Goal: Information Seeking & Learning: Learn about a topic

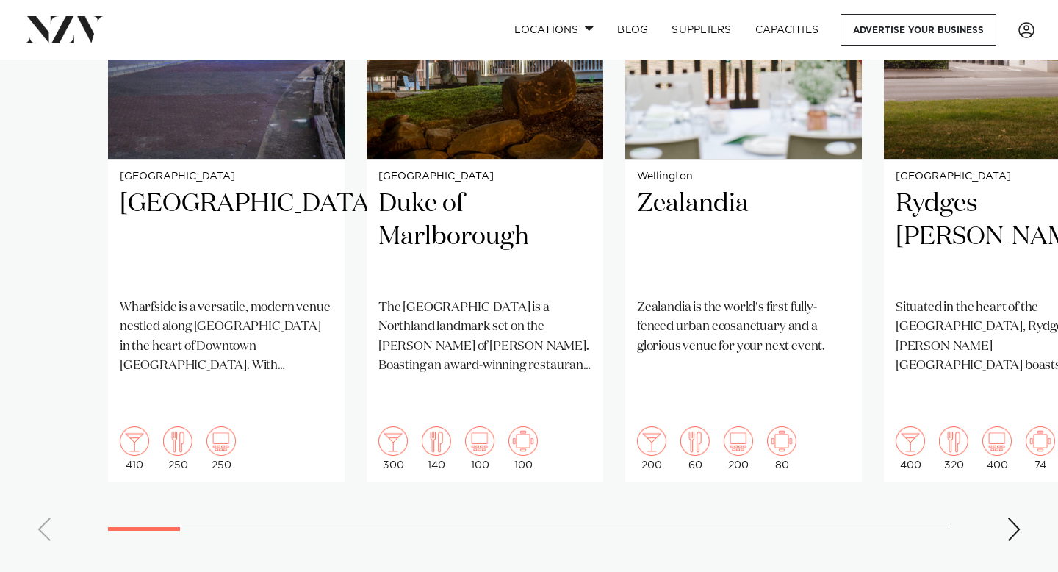
scroll to position [1255, 0]
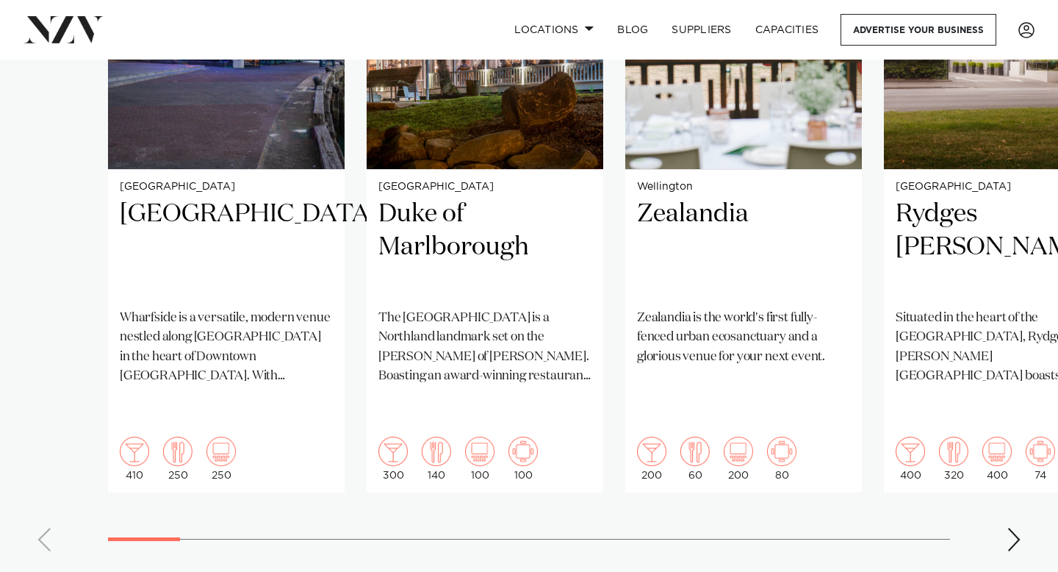
click at [1016, 528] on div "Next slide" at bounding box center [1014, 540] width 15 height 24
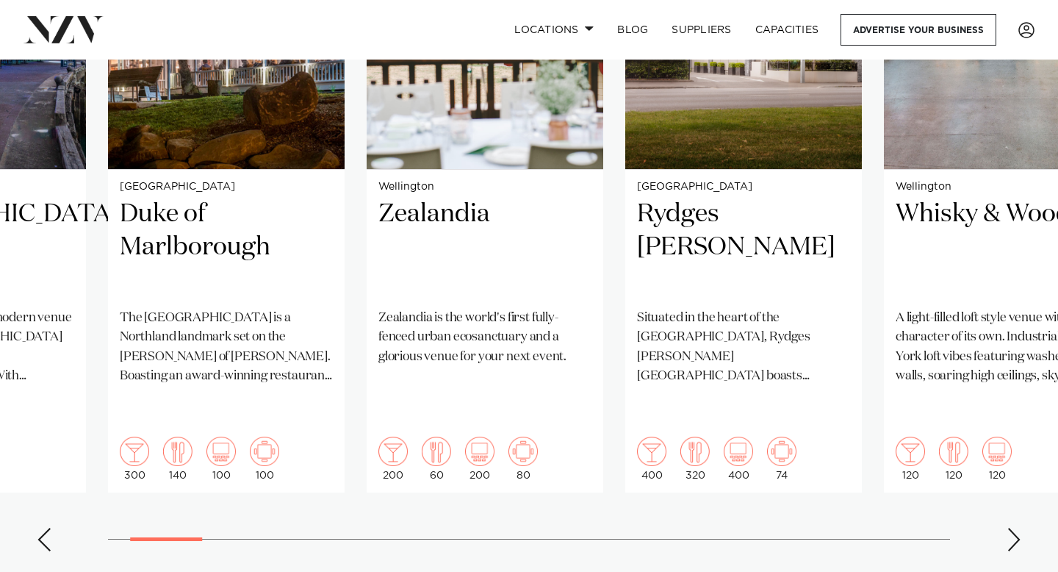
click at [1016, 528] on div "Next slide" at bounding box center [1014, 540] width 15 height 24
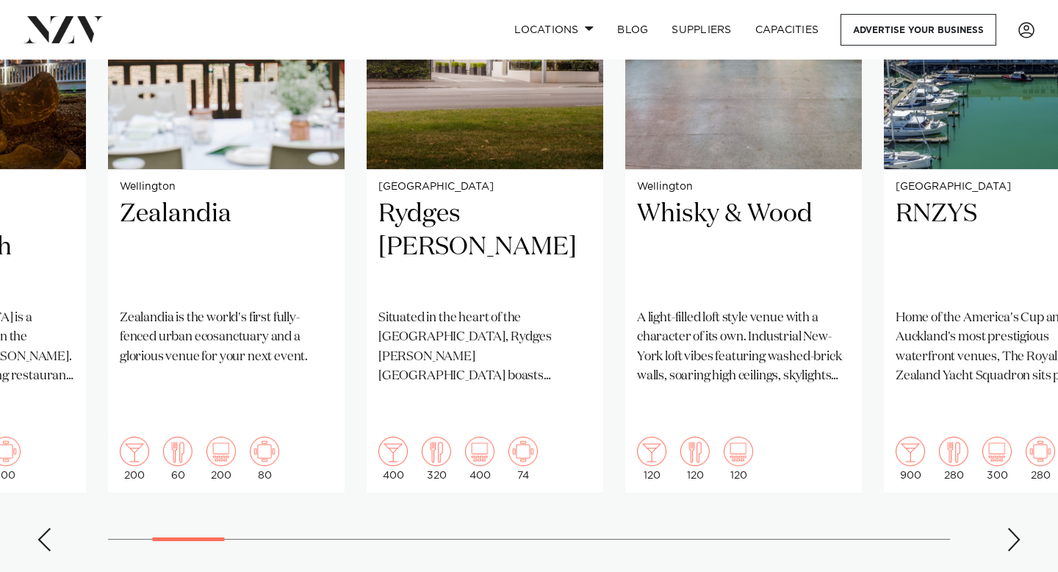
click at [1016, 528] on div "Next slide" at bounding box center [1014, 540] width 15 height 24
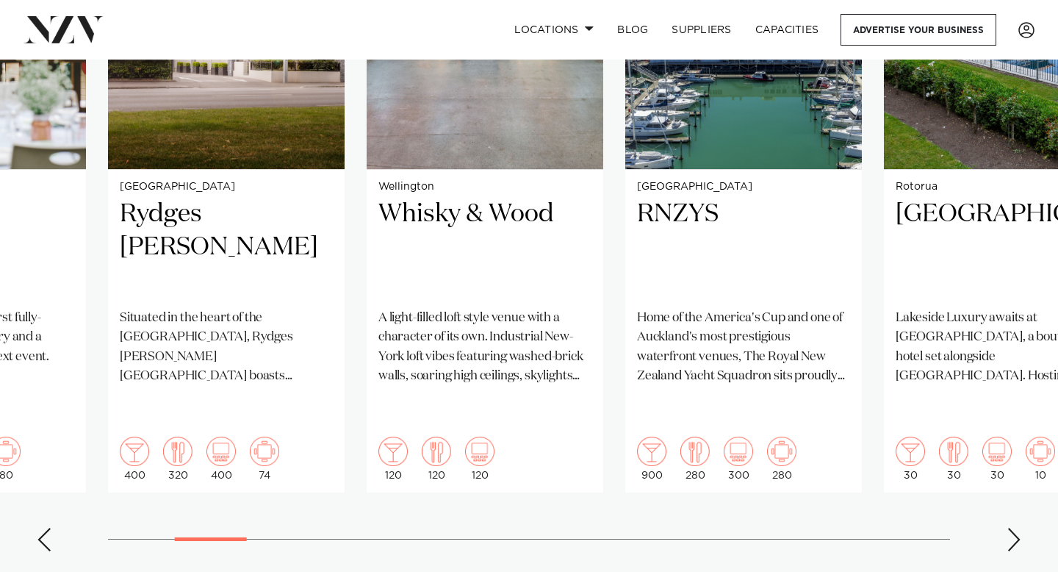
click at [1016, 528] on div "Next slide" at bounding box center [1014, 540] width 15 height 24
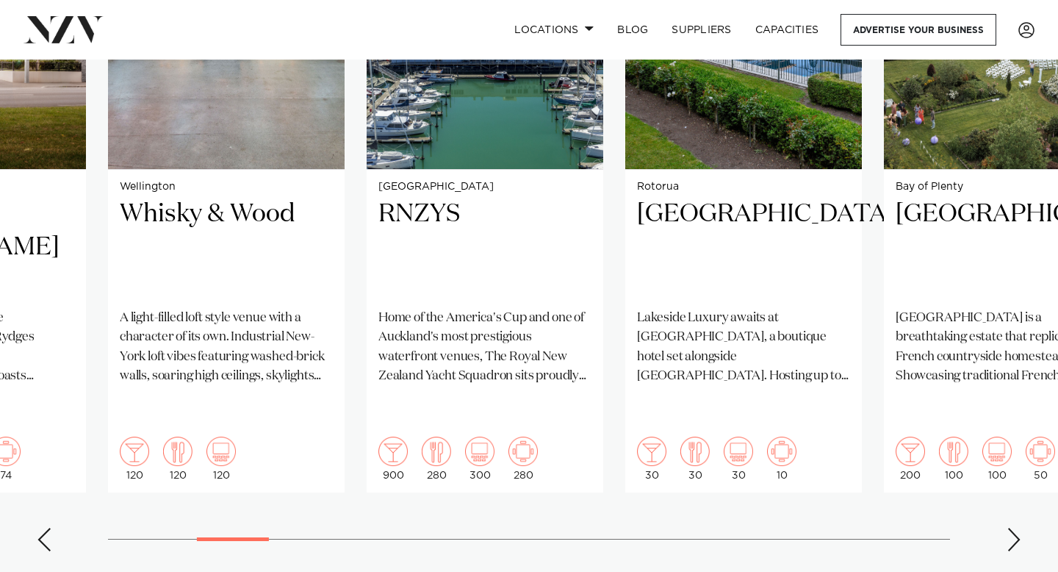
click at [1016, 528] on div "Next slide" at bounding box center [1014, 540] width 15 height 24
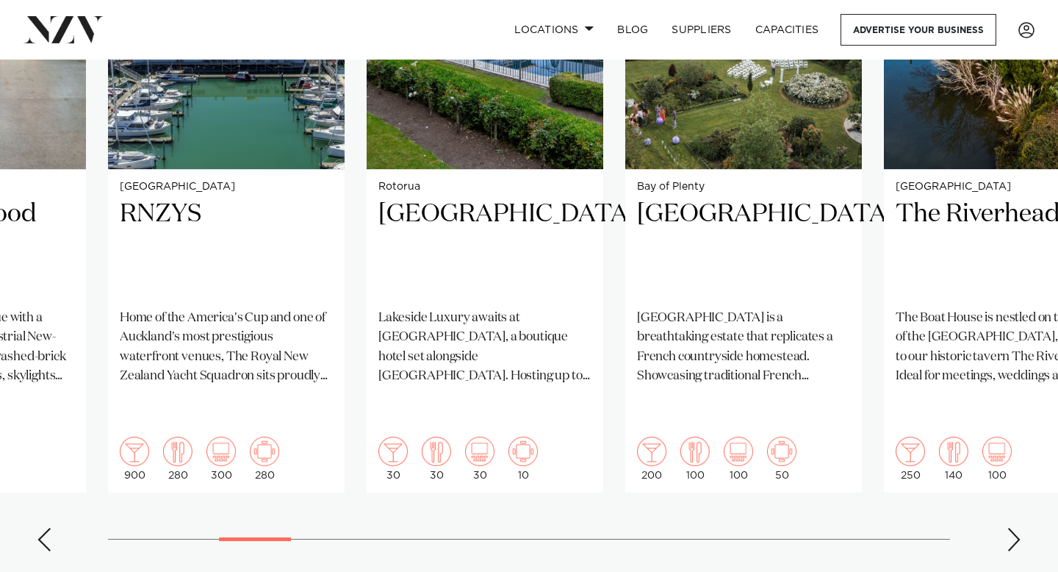
click at [1016, 528] on div "Next slide" at bounding box center [1014, 540] width 15 height 24
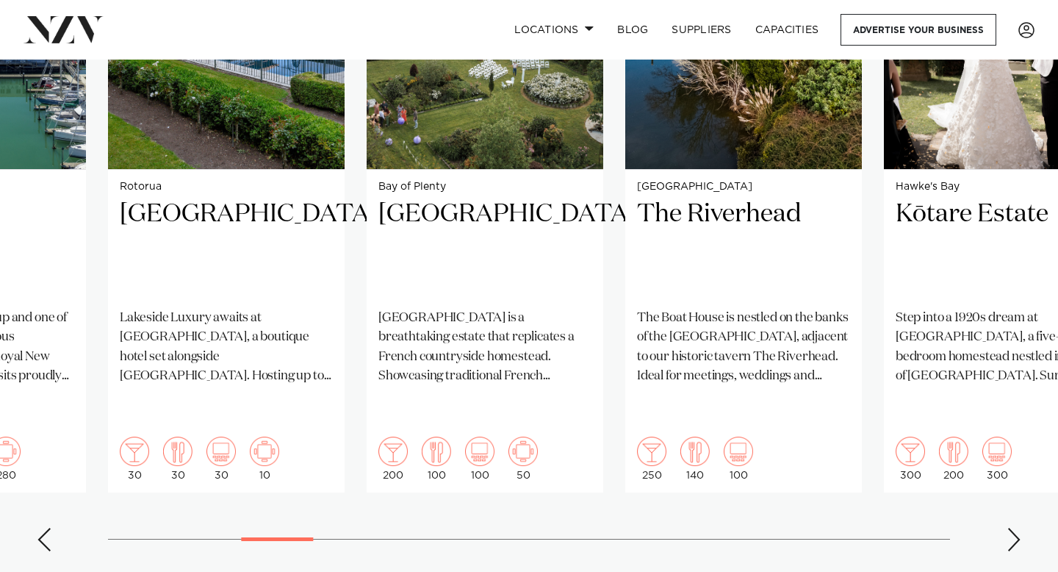
click at [1016, 528] on div "Next slide" at bounding box center [1014, 540] width 15 height 24
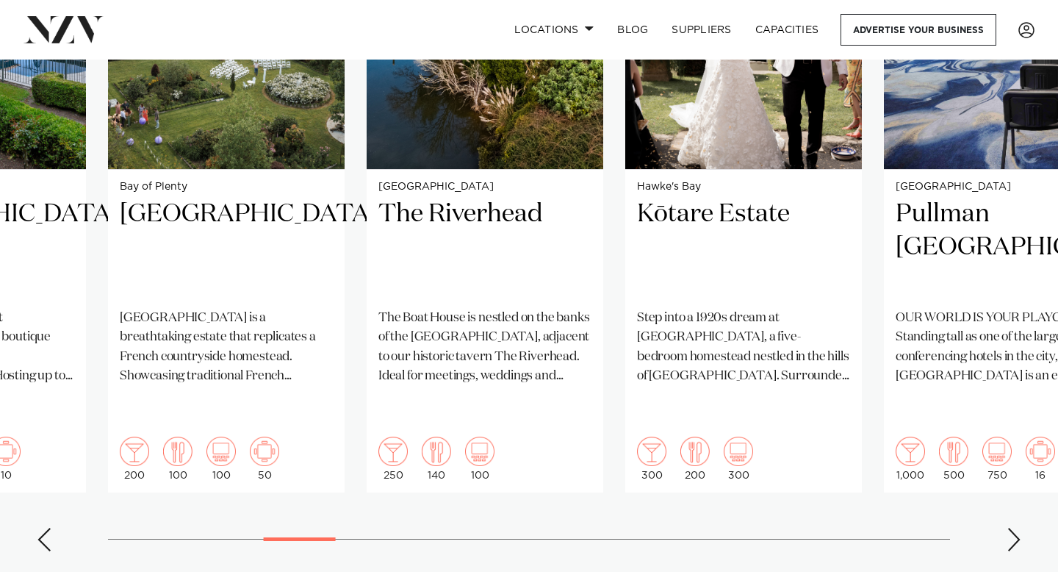
click at [1016, 528] on div "Next slide" at bounding box center [1014, 540] width 15 height 24
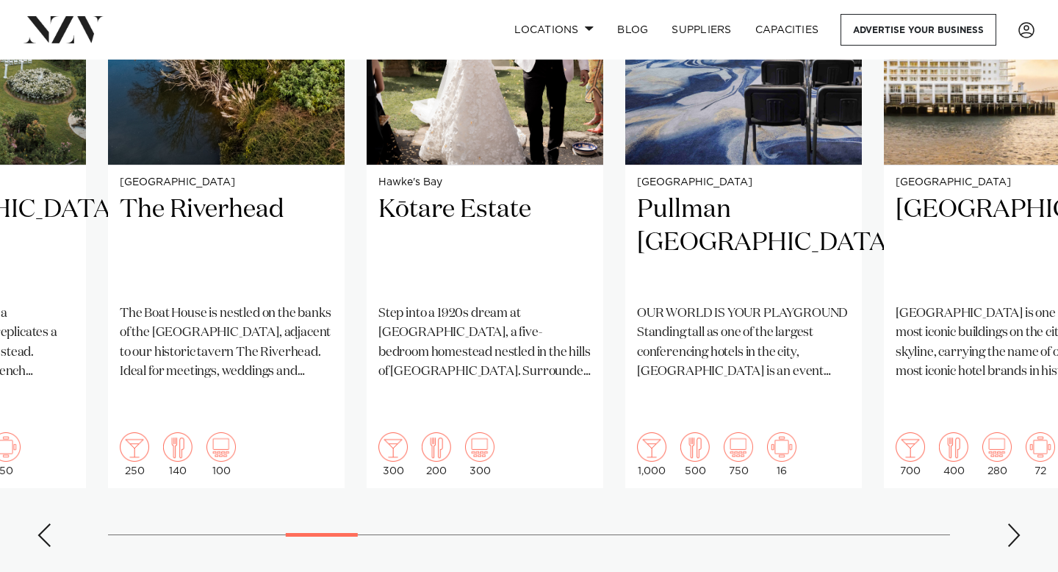
scroll to position [1265, 0]
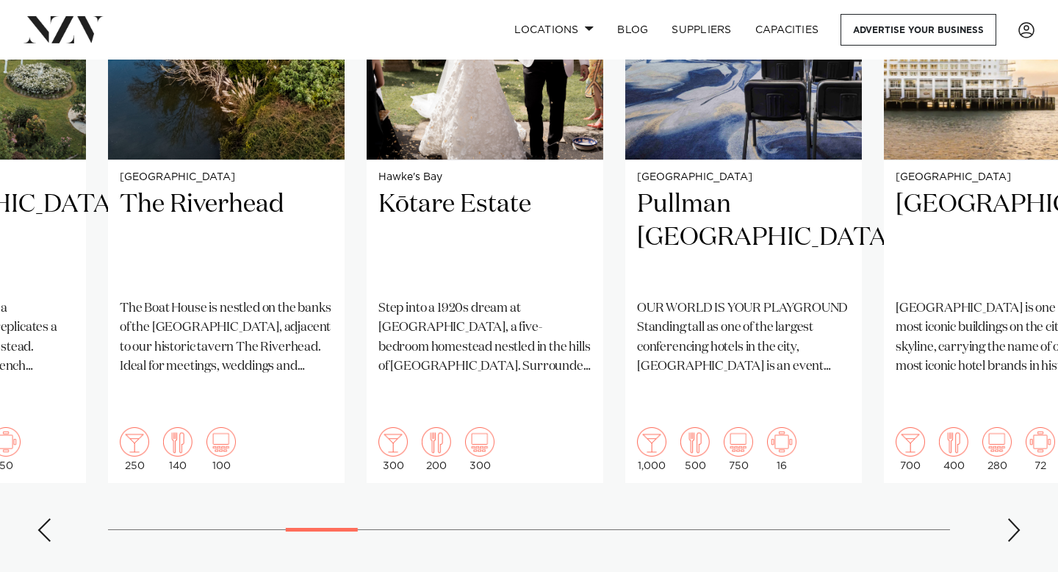
click at [1016, 518] on div "Next slide" at bounding box center [1014, 530] width 15 height 24
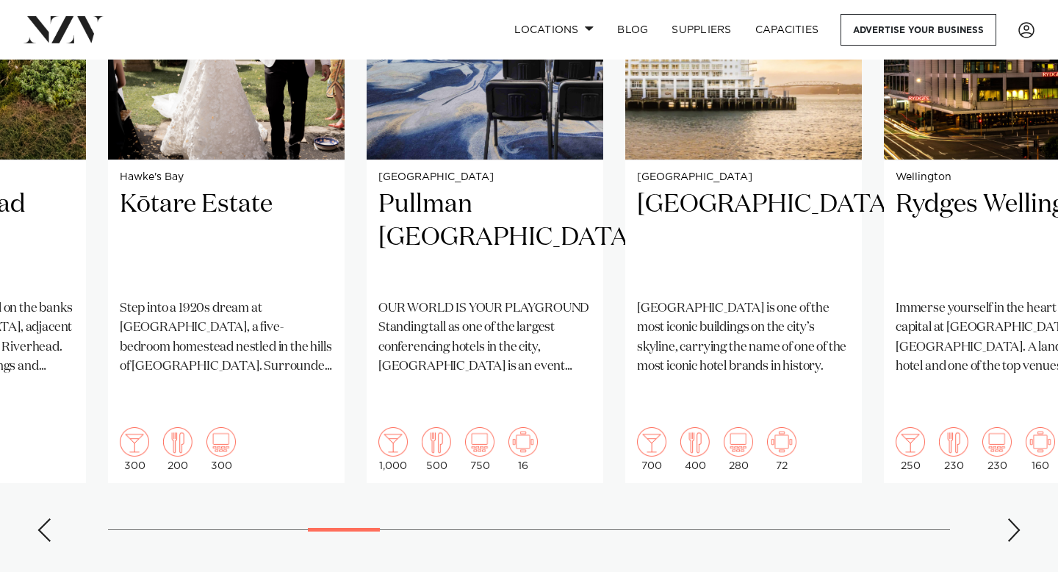
click at [1016, 518] on div "Next slide" at bounding box center [1014, 530] width 15 height 24
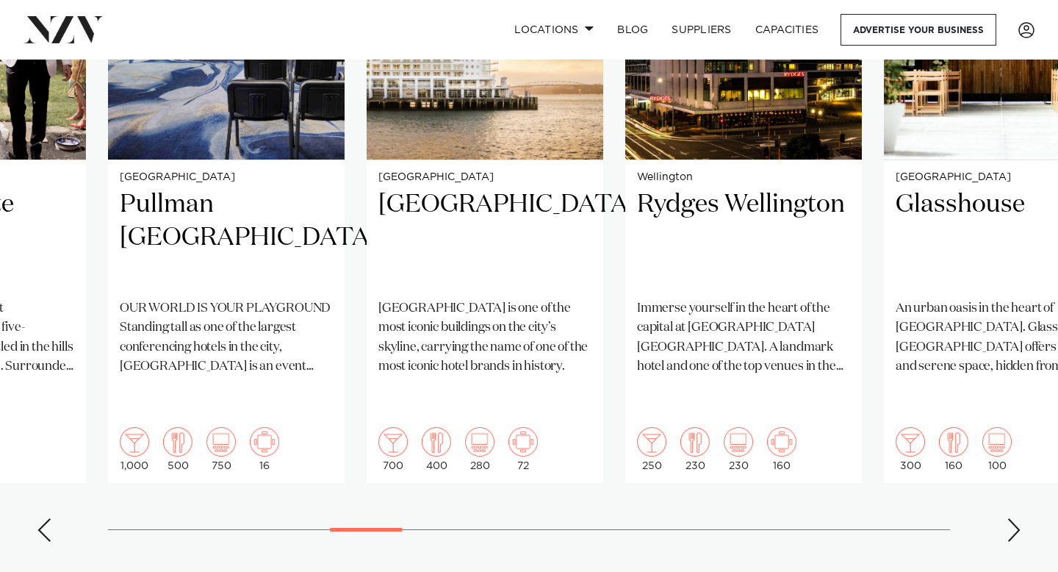
click at [1016, 518] on div "Next slide" at bounding box center [1014, 530] width 15 height 24
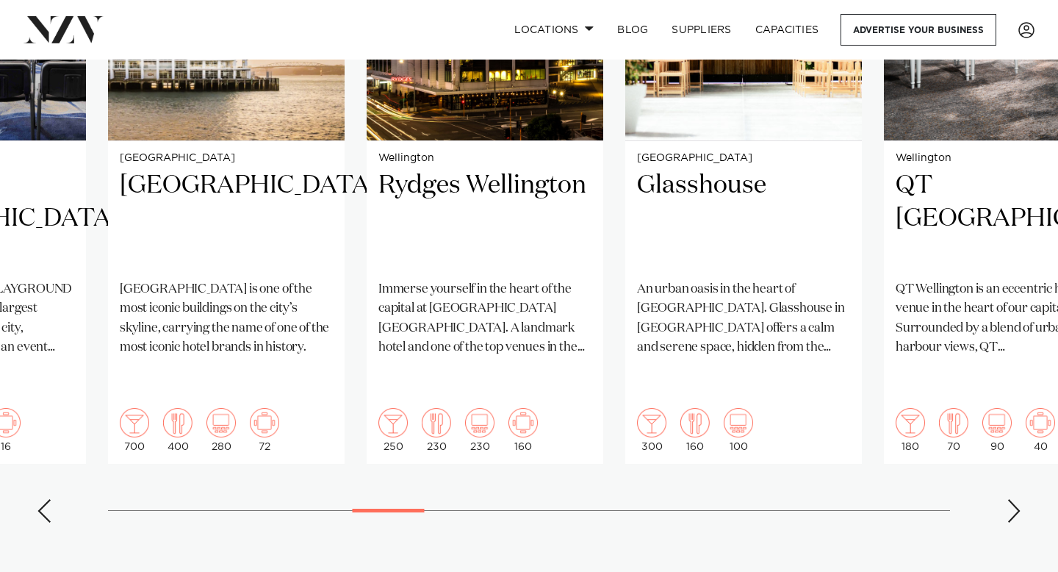
scroll to position [1290, 0]
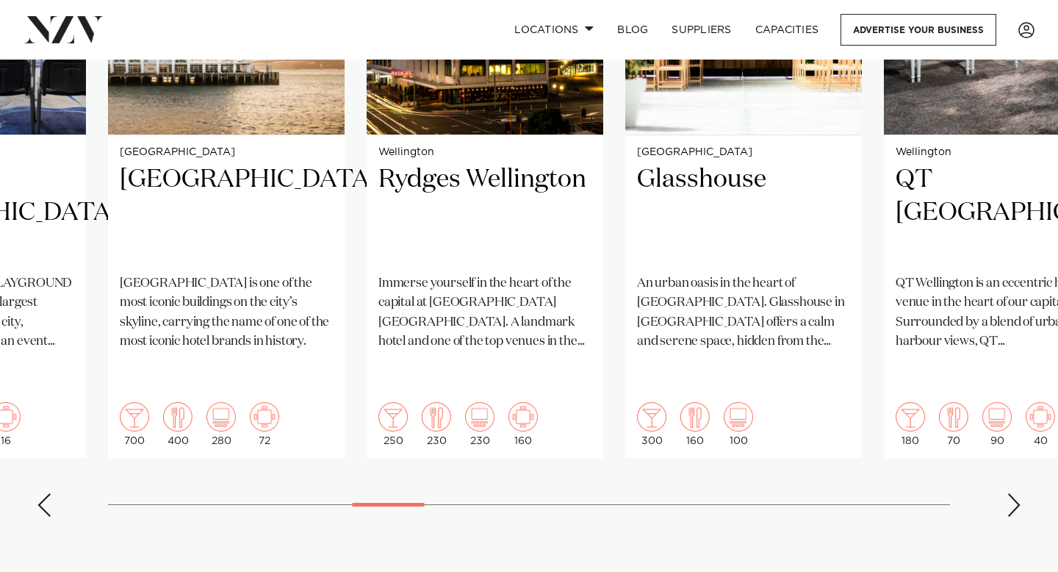
click at [1016, 492] on swiper-container "Auckland Wharfside Event Centre Wharfside is a versatile, modern venue nestled …" at bounding box center [529, 172] width 1058 height 711
click at [1016, 493] on div "Next slide" at bounding box center [1014, 505] width 15 height 24
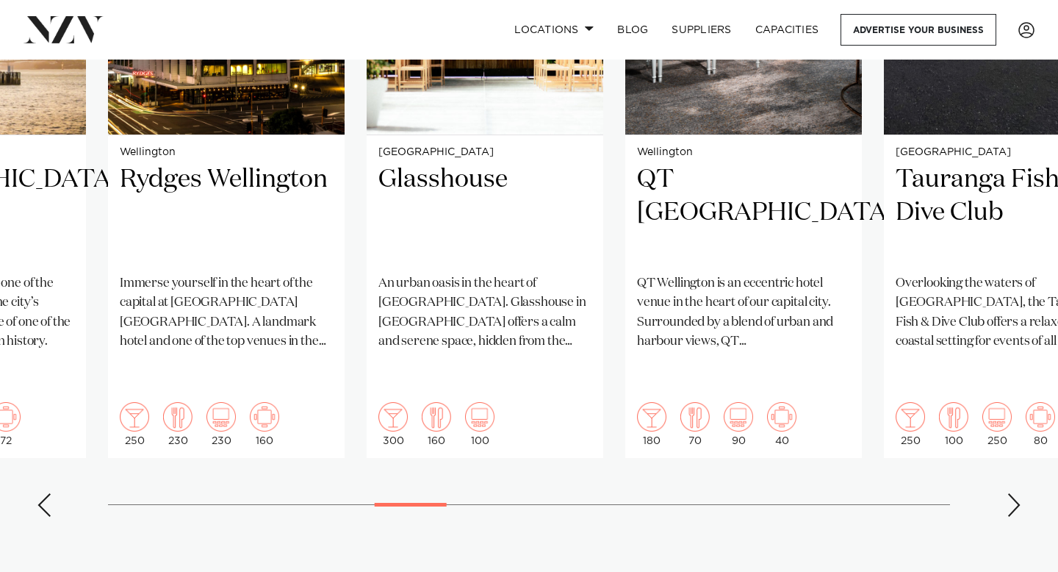
click at [1016, 493] on div "Next slide" at bounding box center [1014, 505] width 15 height 24
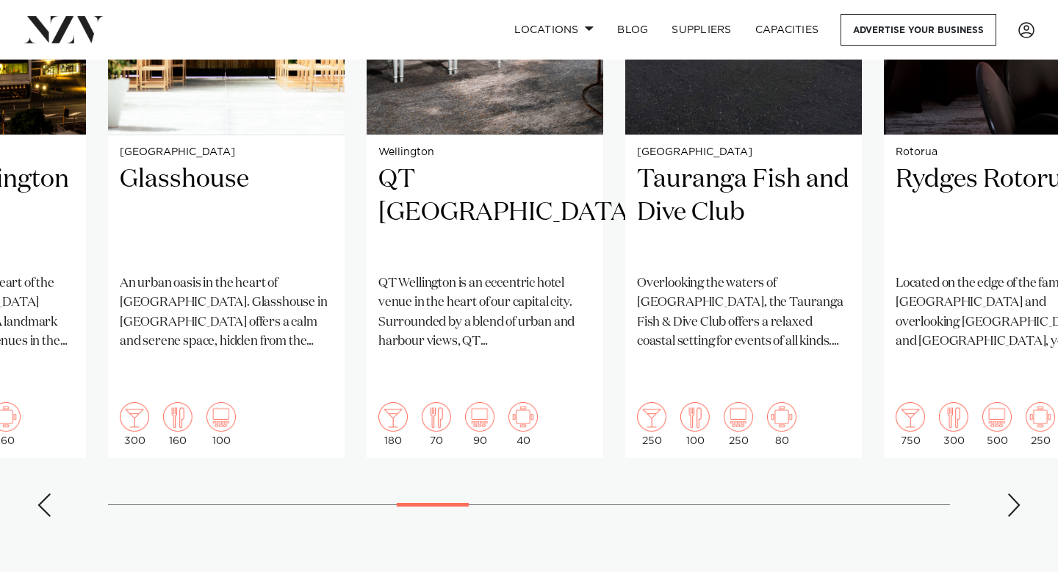
click at [1016, 493] on div "Next slide" at bounding box center [1014, 505] width 15 height 24
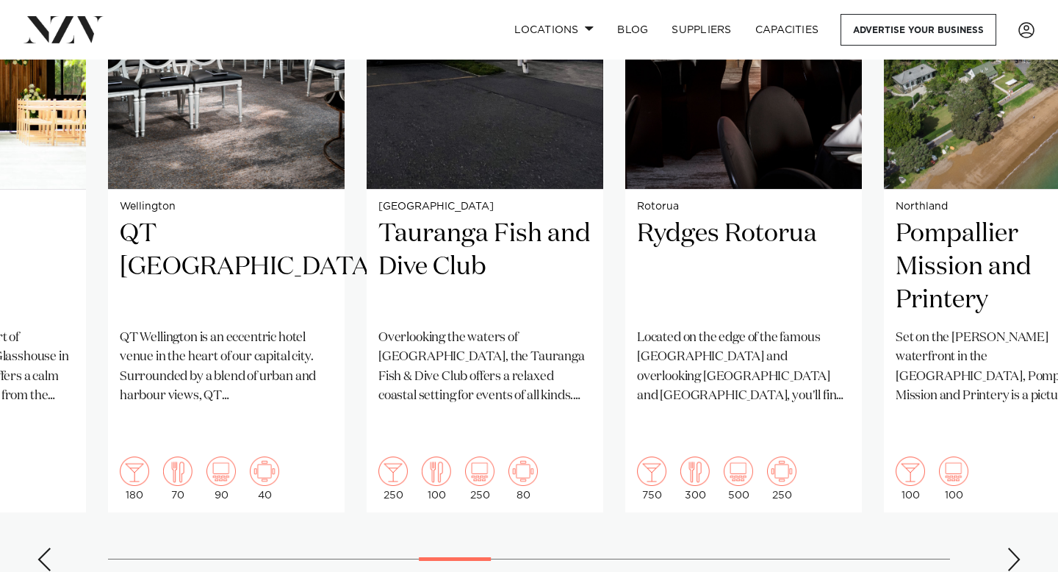
scroll to position [1236, 0]
click at [1014, 547] on div "Next slide" at bounding box center [1014, 559] width 15 height 24
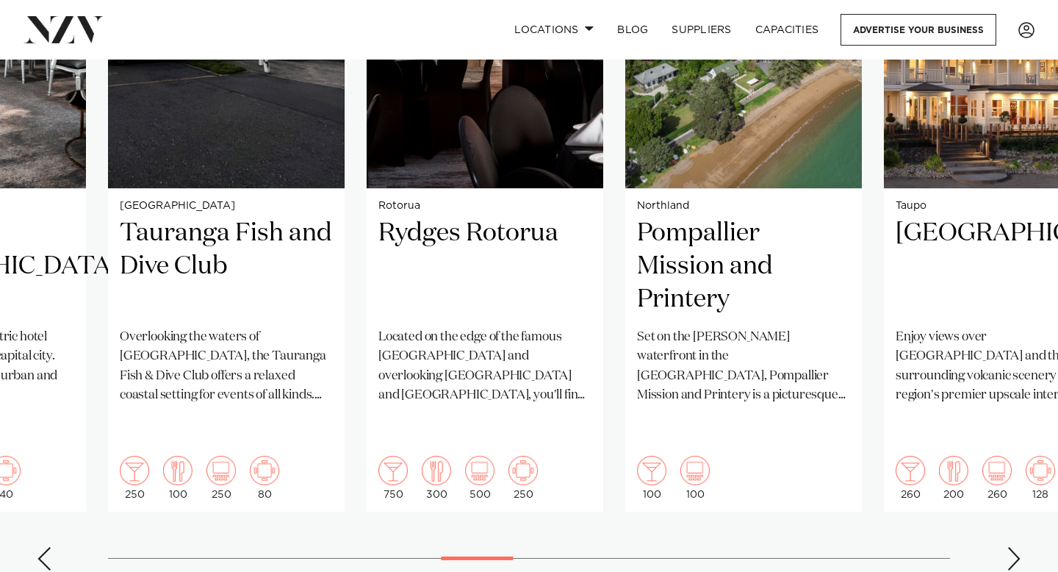
click at [1014, 547] on div "Next slide" at bounding box center [1014, 559] width 15 height 24
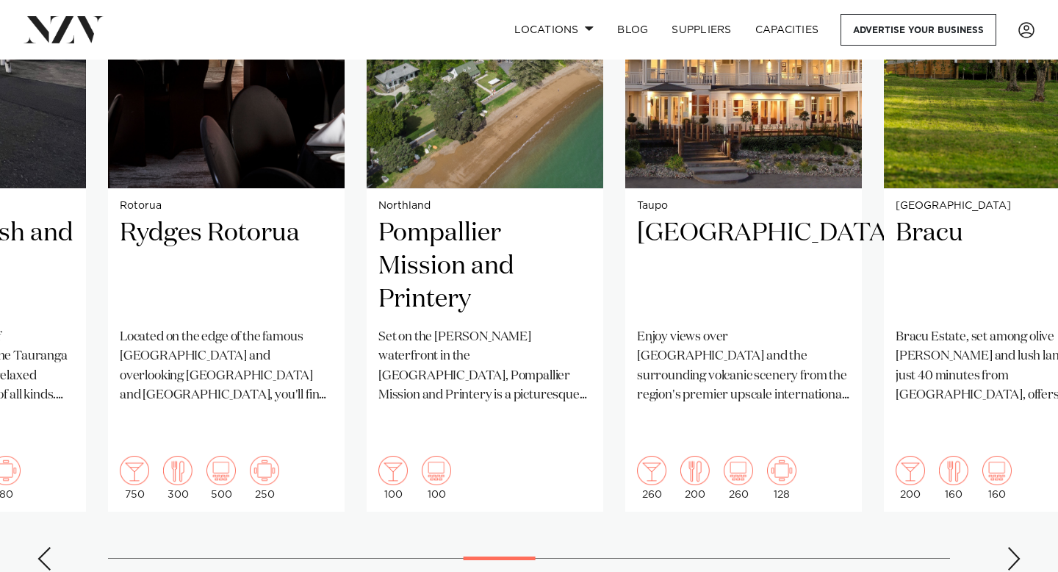
click at [1014, 547] on div "Next slide" at bounding box center [1014, 559] width 15 height 24
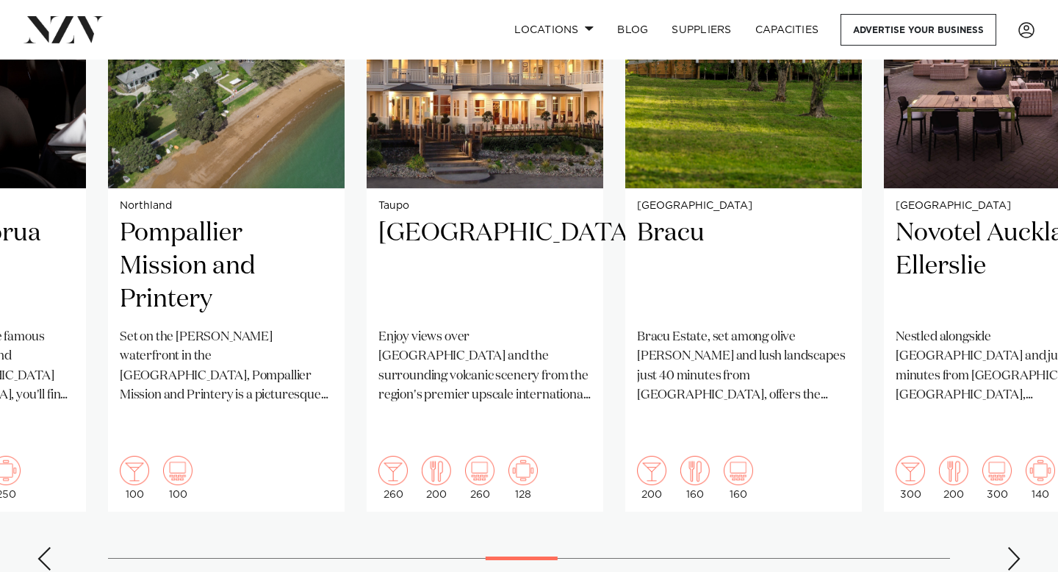
click at [1014, 547] on div "Next slide" at bounding box center [1014, 559] width 15 height 24
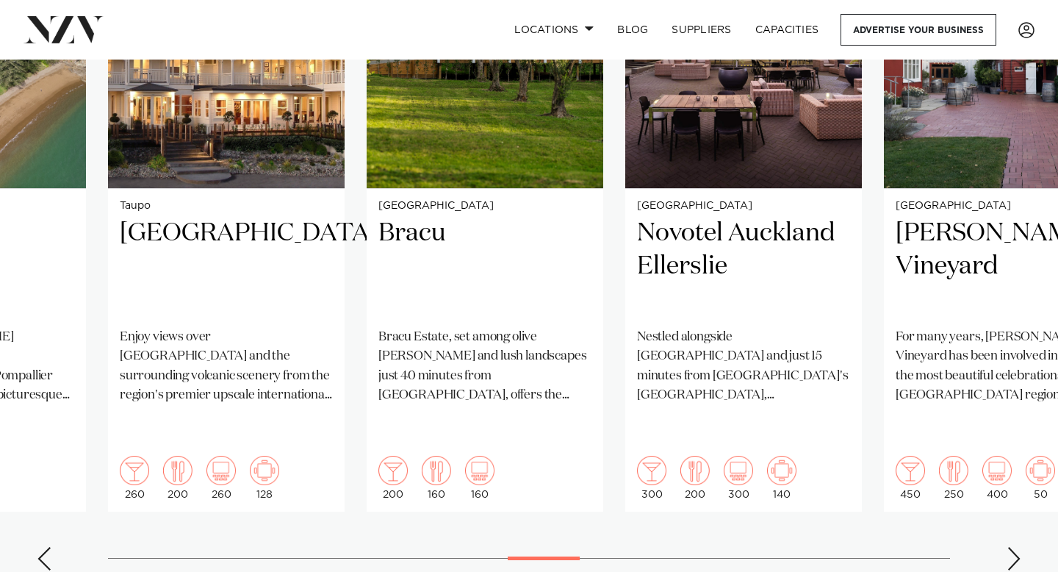
click at [1014, 547] on div "Next slide" at bounding box center [1014, 559] width 15 height 24
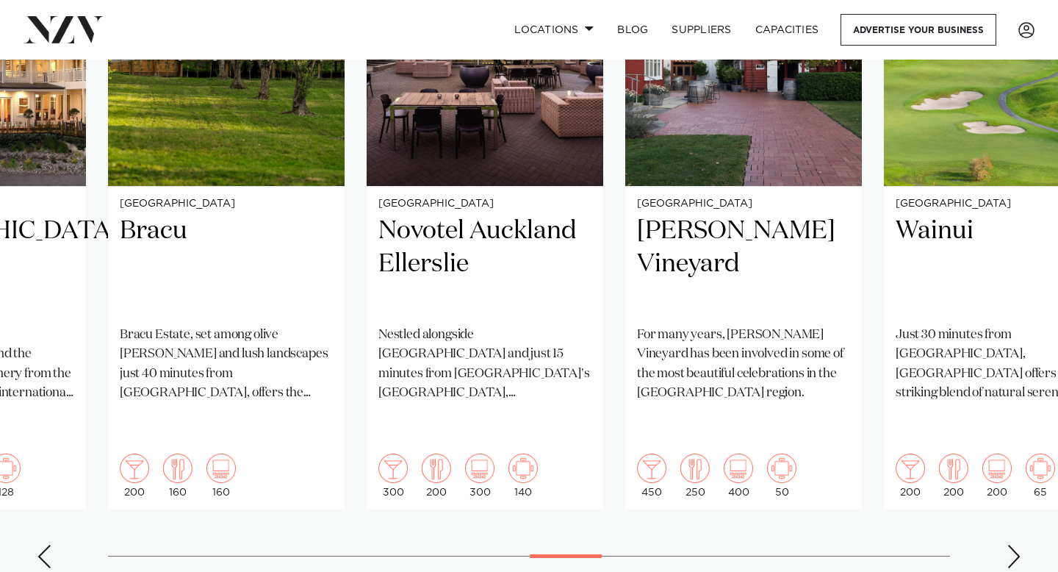
scroll to position [1240, 0]
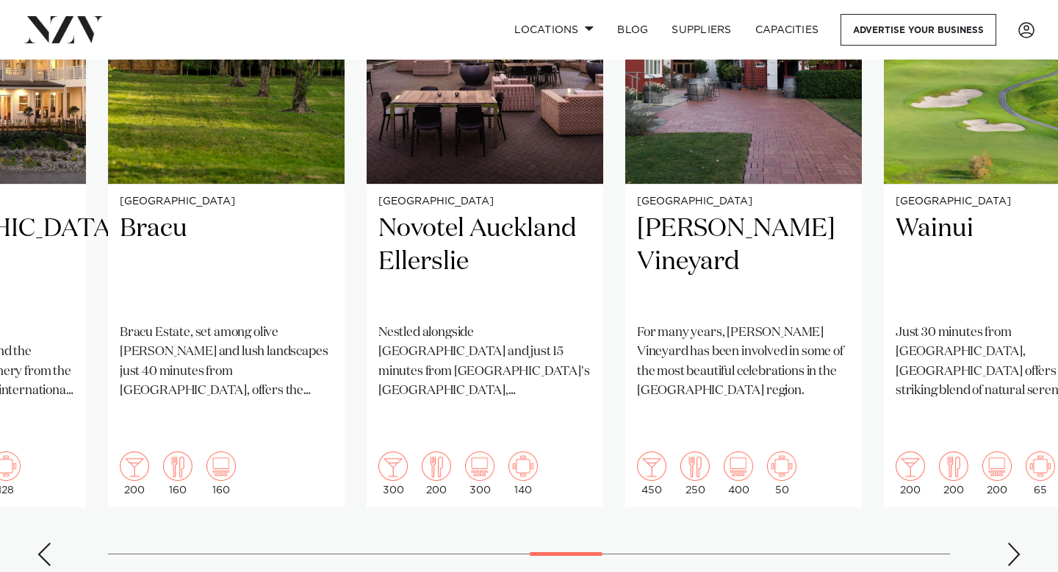
click at [1015, 542] on div "Next slide" at bounding box center [1014, 554] width 15 height 24
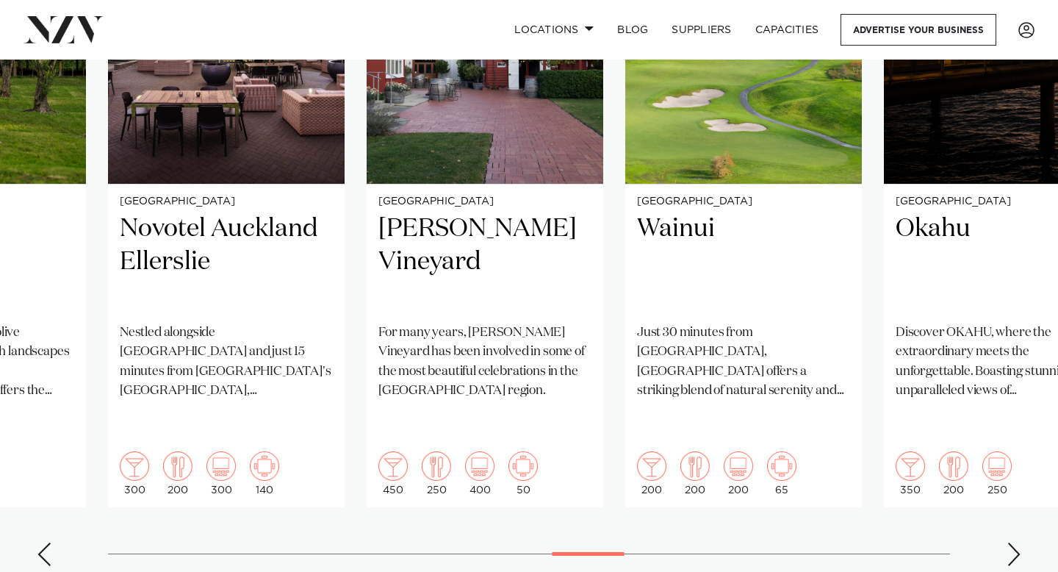
click at [1015, 542] on div "Next slide" at bounding box center [1014, 554] width 15 height 24
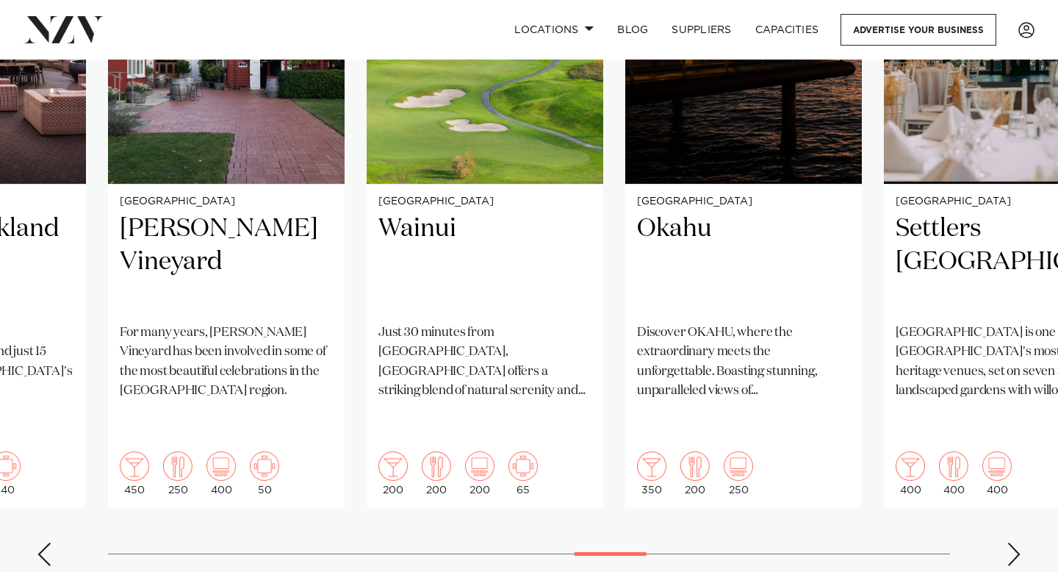
click at [1015, 542] on div "Next slide" at bounding box center [1014, 554] width 15 height 24
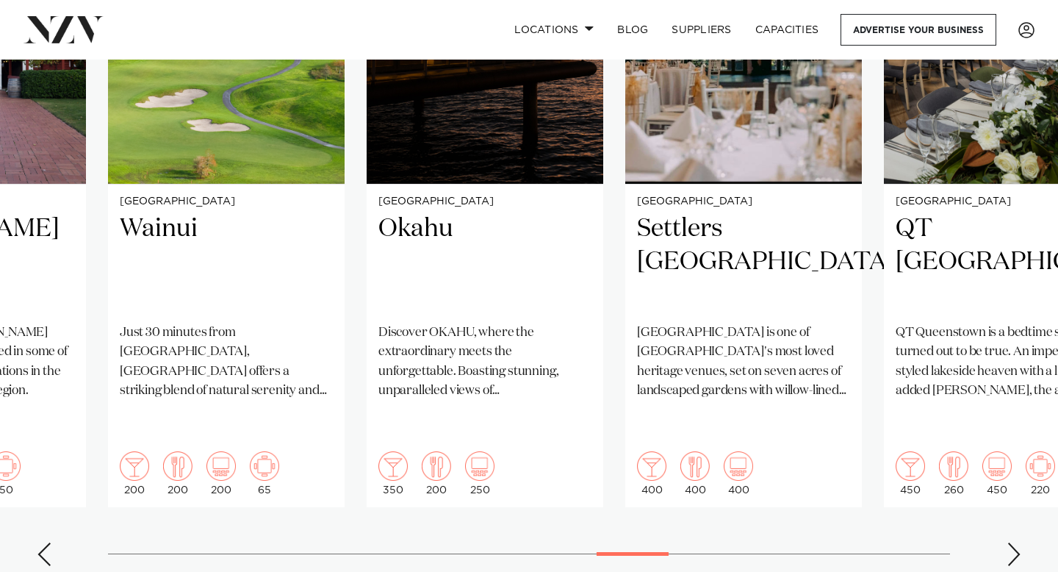
click at [1015, 542] on div "Next slide" at bounding box center [1014, 554] width 15 height 24
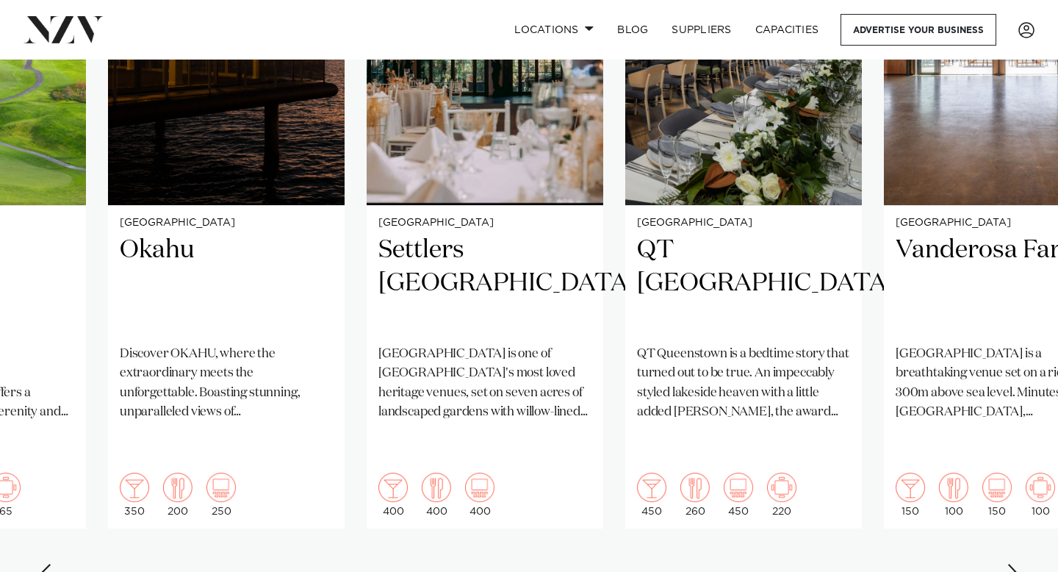
scroll to position [1220, 0]
click at [1013, 563] on div "Next slide" at bounding box center [1014, 575] width 15 height 24
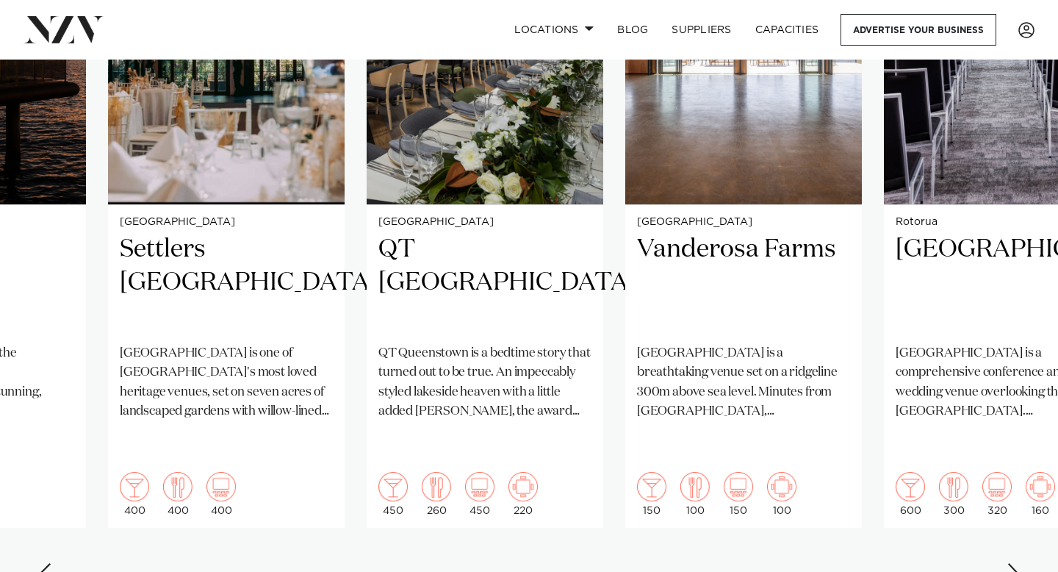
click at [1013, 563] on div "Next slide" at bounding box center [1014, 575] width 15 height 24
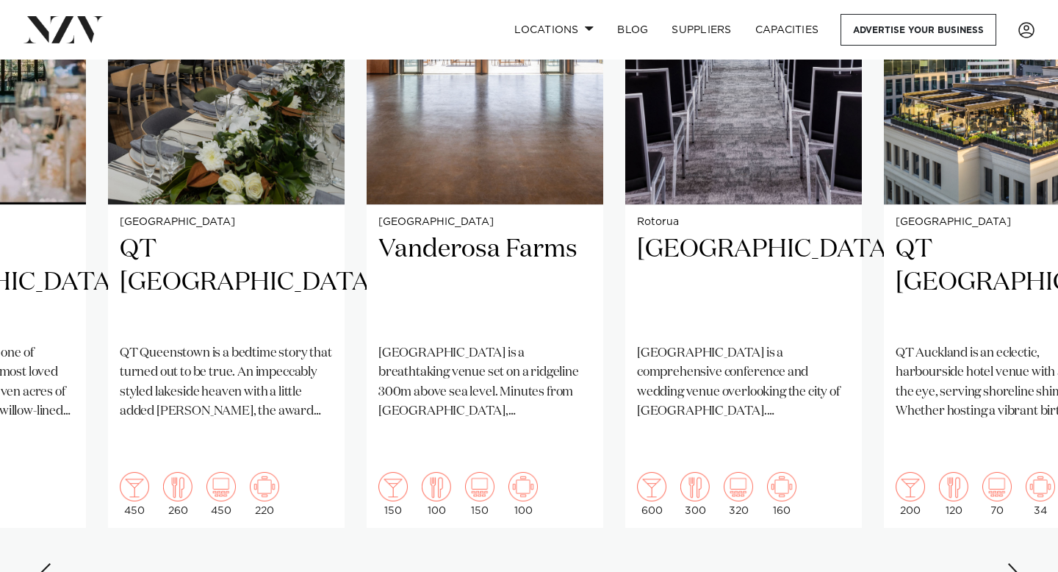
click at [1013, 563] on div "Next slide" at bounding box center [1014, 575] width 15 height 24
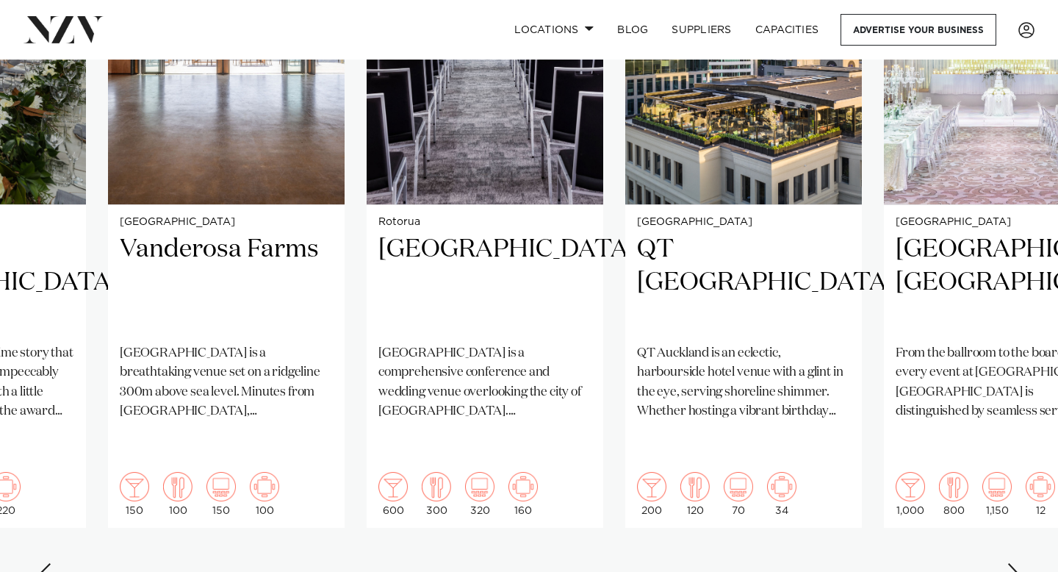
click at [1013, 563] on div "Next slide" at bounding box center [1014, 575] width 15 height 24
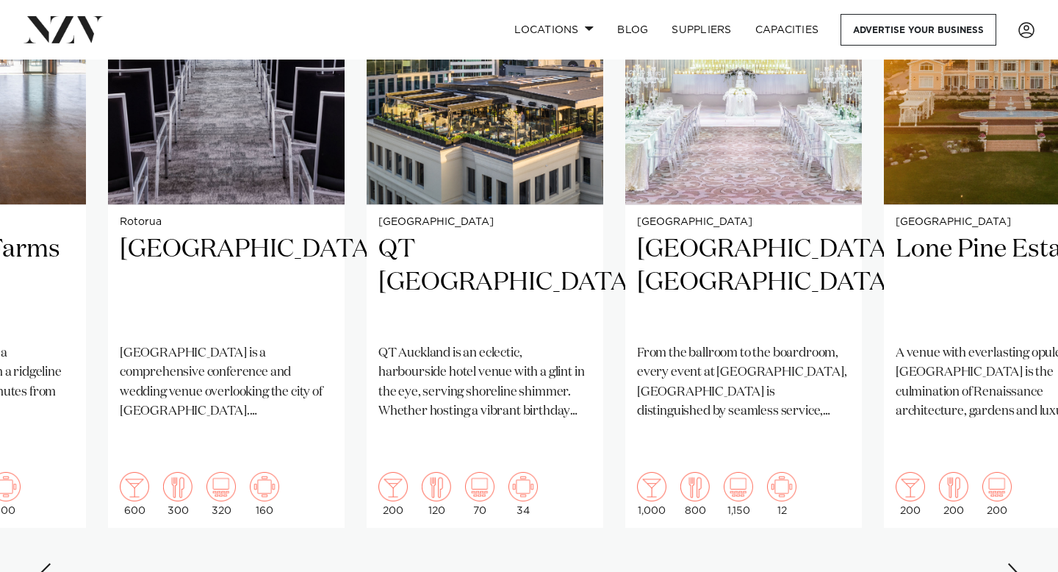
click at [1013, 563] on div "Next slide" at bounding box center [1014, 575] width 15 height 24
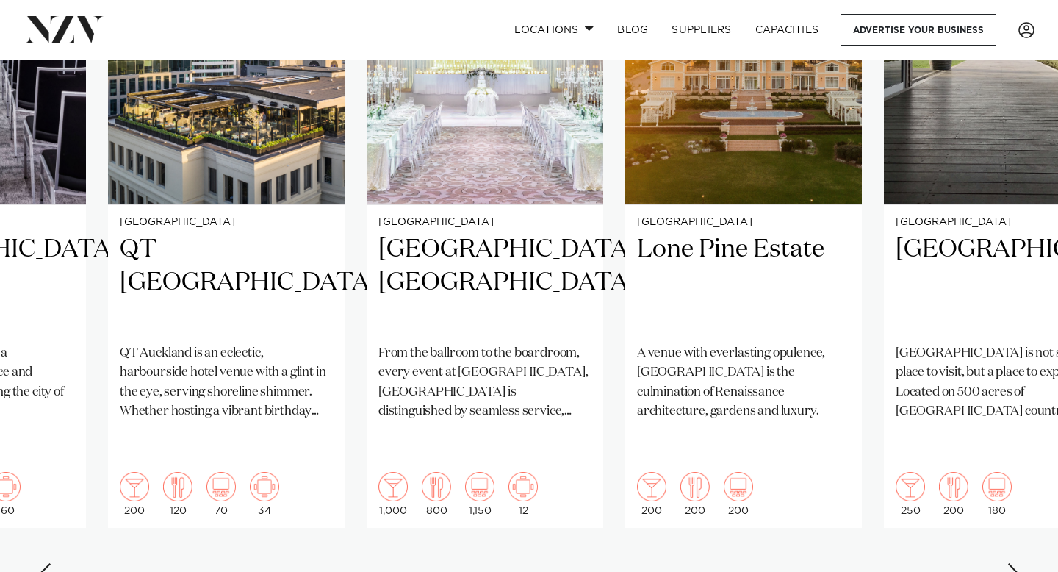
click at [1013, 563] on div "Next slide" at bounding box center [1014, 575] width 15 height 24
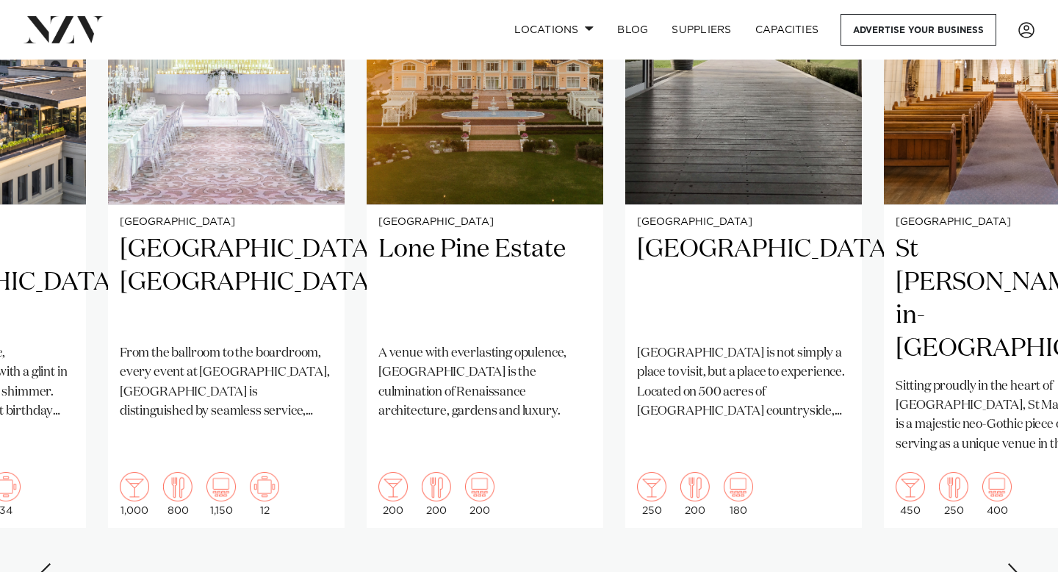
click at [1013, 563] on div "Next slide" at bounding box center [1014, 575] width 15 height 24
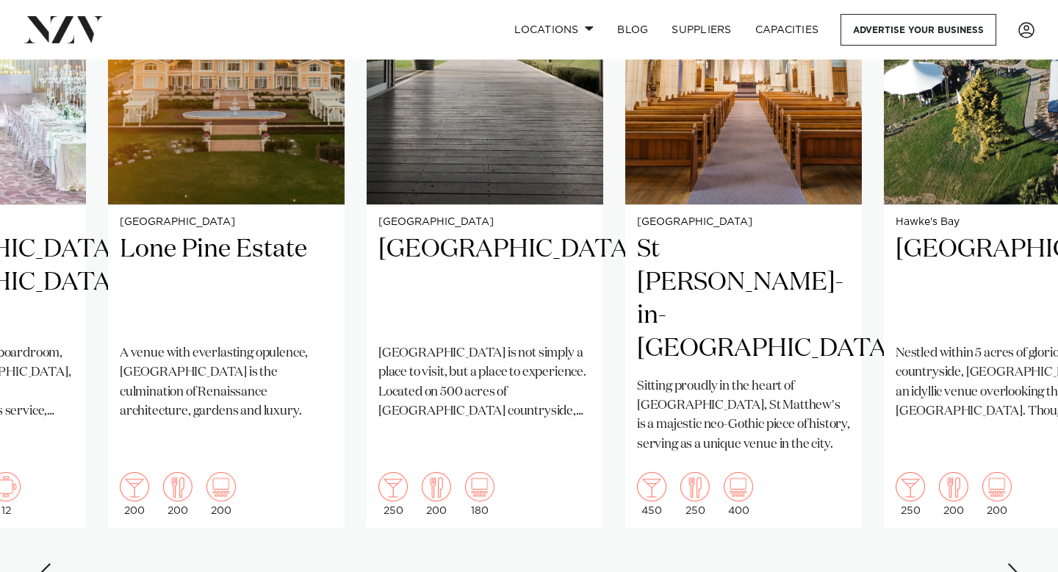
click at [1013, 563] on div "Next slide" at bounding box center [1014, 575] width 15 height 24
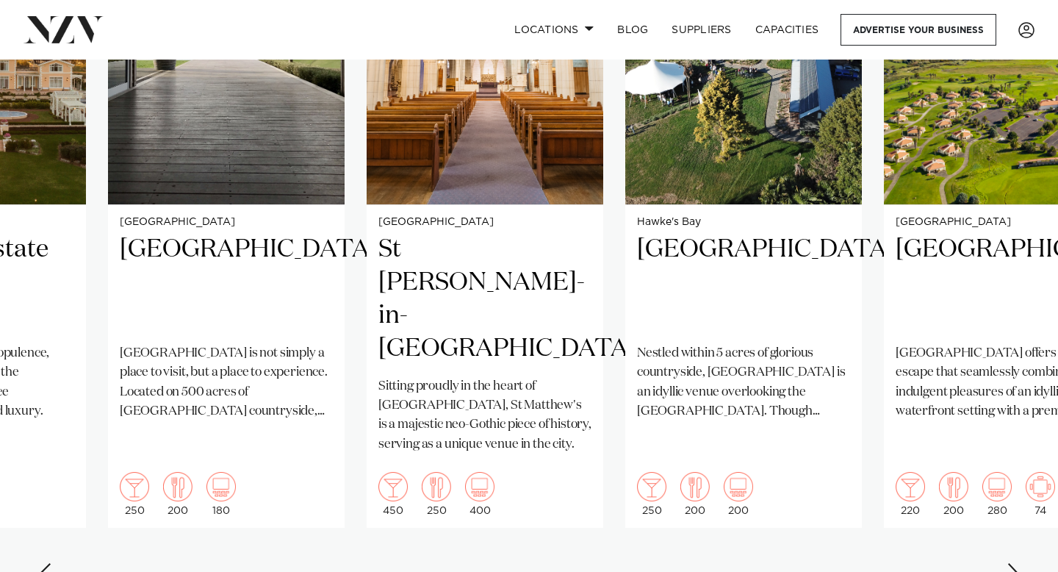
click at [1013, 563] on div "Next slide" at bounding box center [1014, 575] width 15 height 24
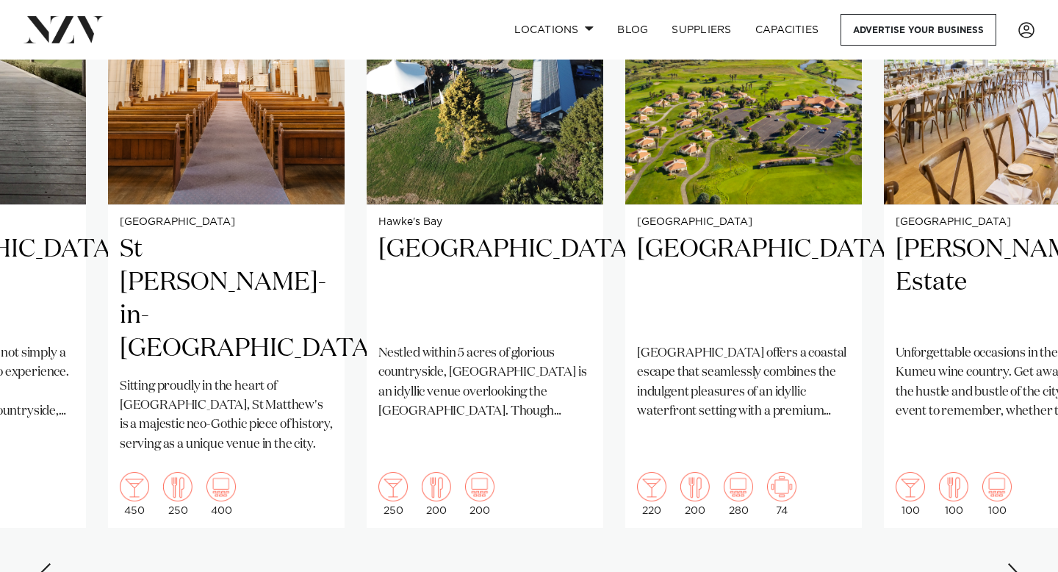
click at [1013, 563] on div "Next slide" at bounding box center [1014, 575] width 15 height 24
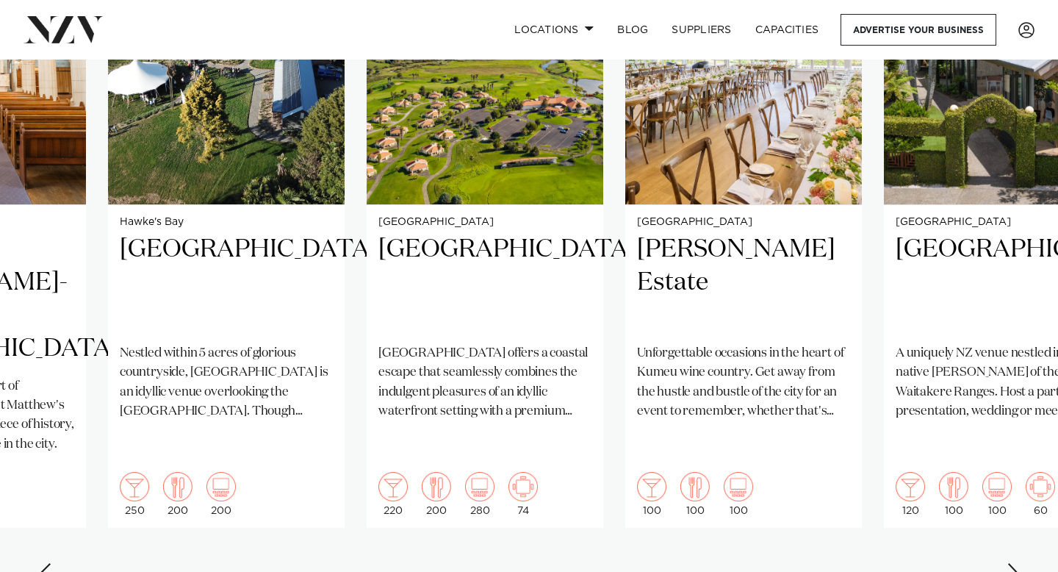
click at [1013, 563] on div "Next slide" at bounding box center [1014, 575] width 15 height 24
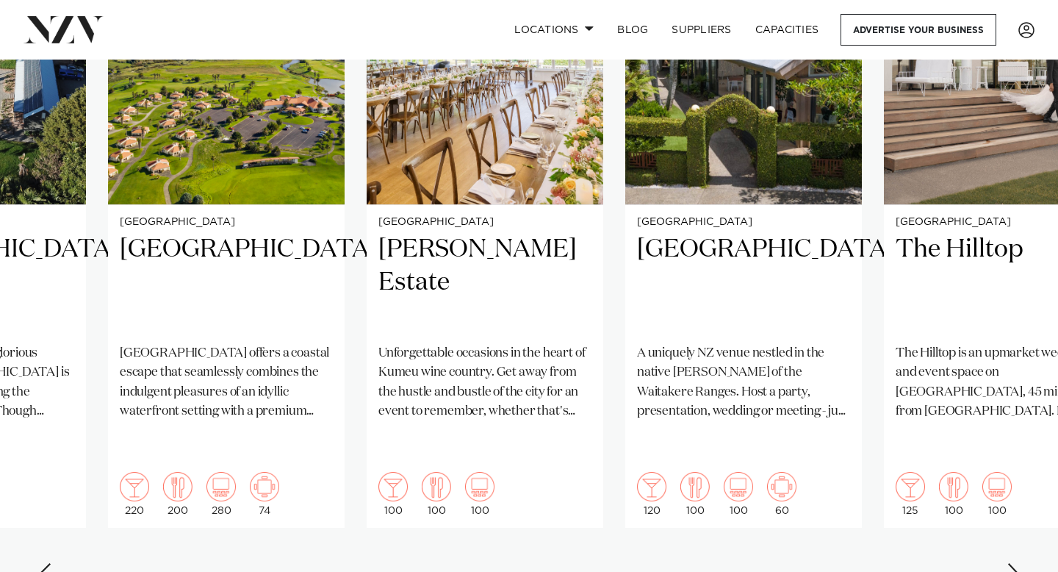
click at [1013, 563] on div "Next slide" at bounding box center [1014, 575] width 15 height 24
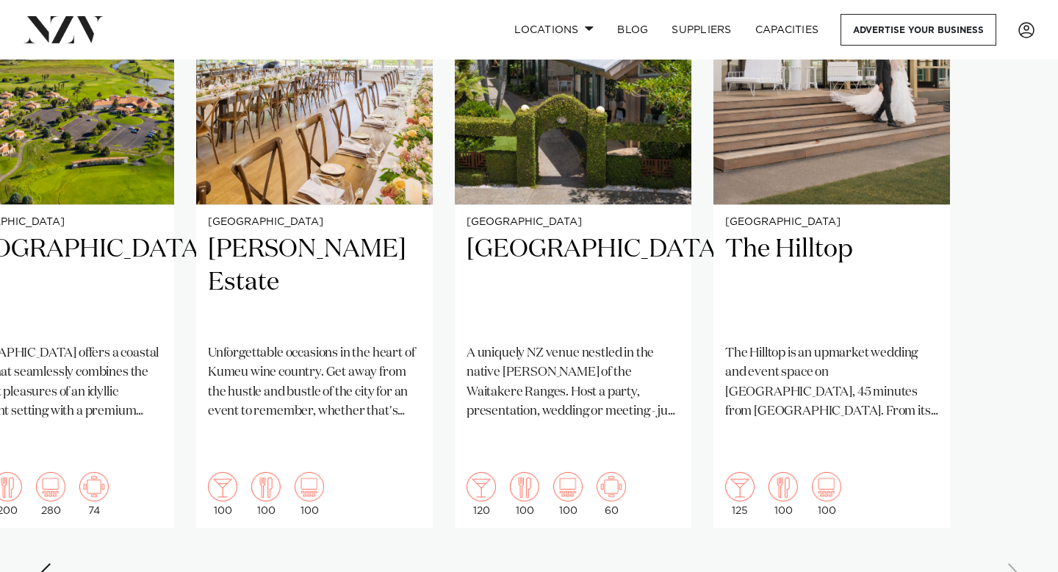
click at [1013, 531] on swiper-container "Auckland Wharfside Event Centre Wharfside is a versatile, modern venue nestled …" at bounding box center [529, 242] width 1058 height 711
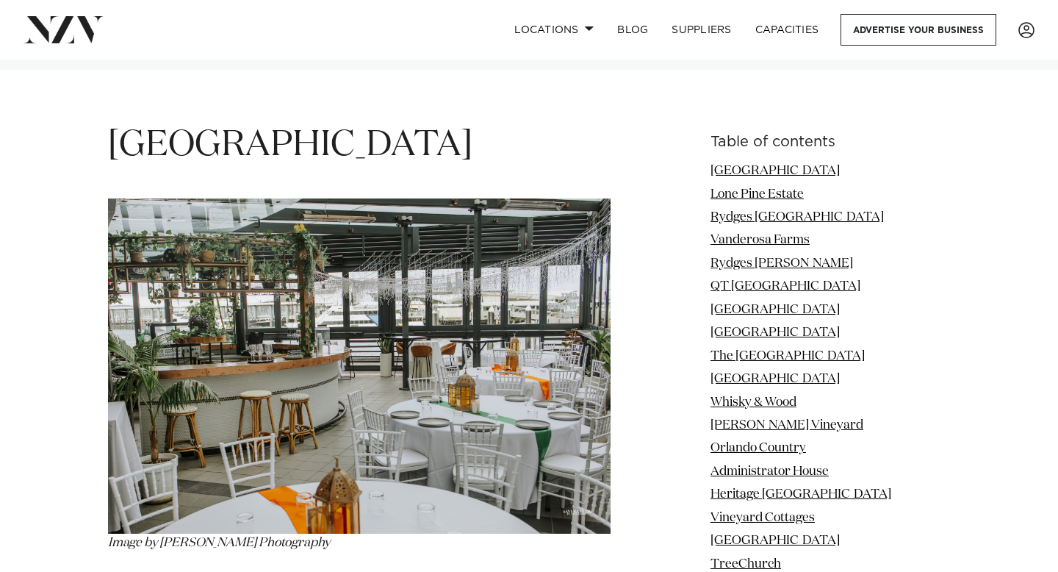
scroll to position [1819, 0]
click at [594, 27] on link "Locations" at bounding box center [554, 30] width 103 height 32
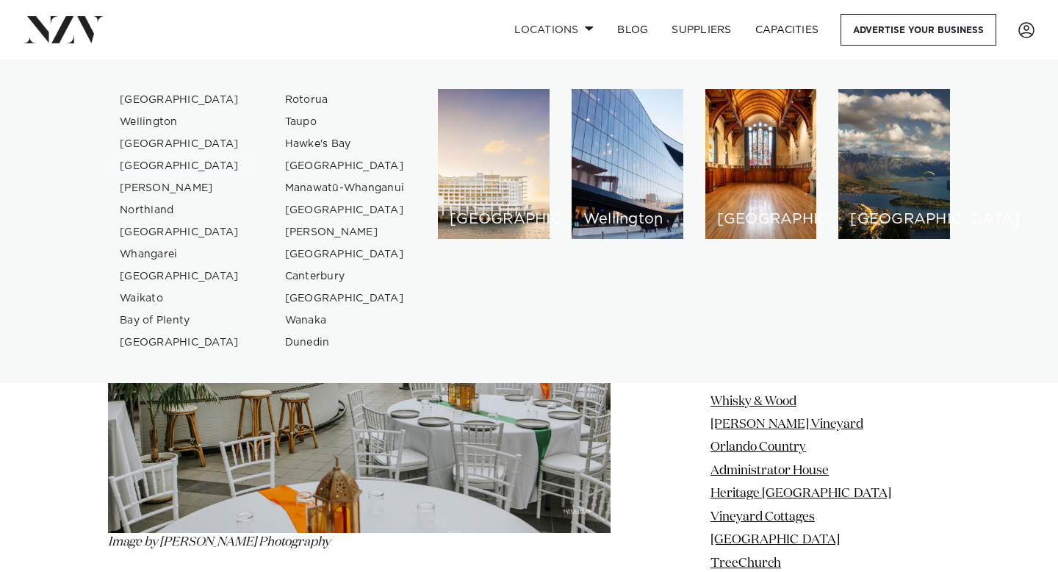
click at [157, 167] on link "[GEOGRAPHIC_DATA]" at bounding box center [179, 166] width 143 height 22
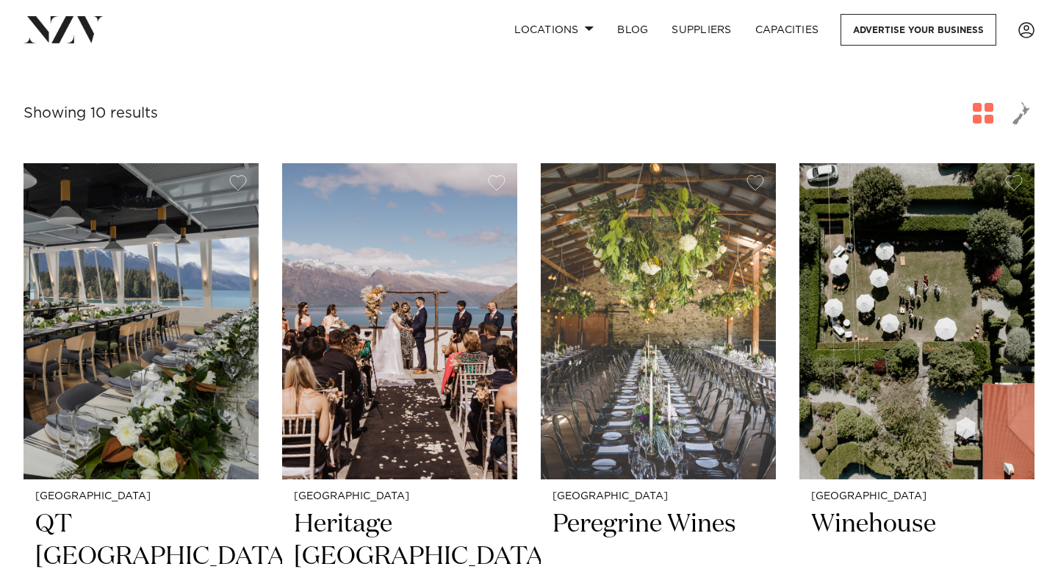
scroll to position [506, 0]
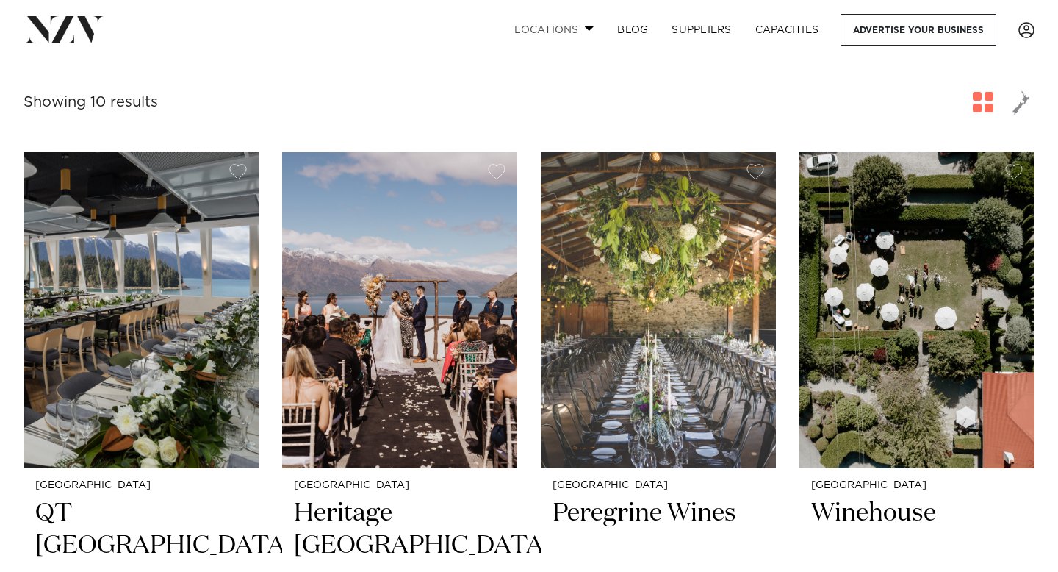
click at [562, 40] on link "Locations" at bounding box center [554, 30] width 103 height 32
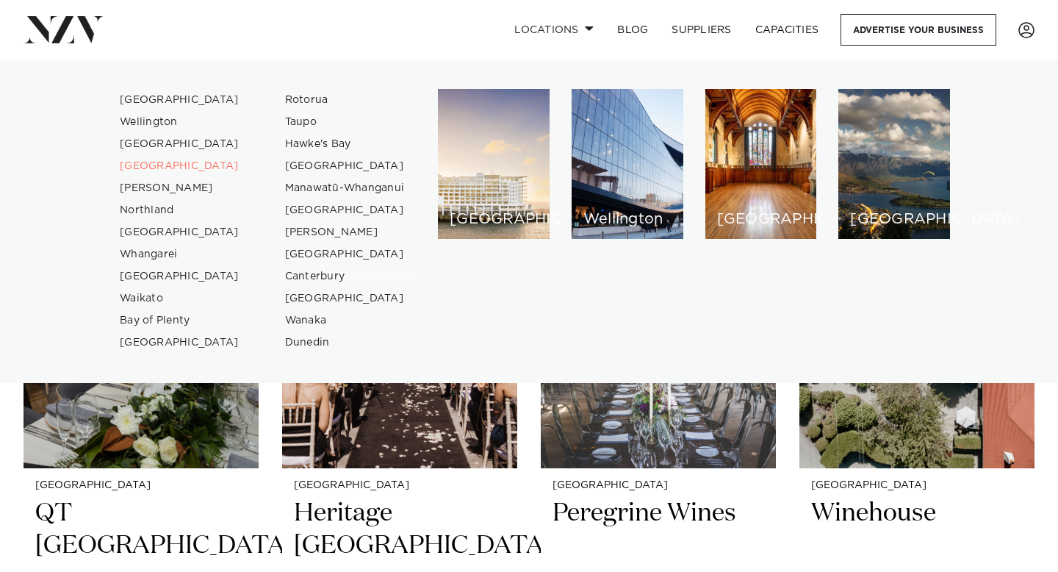
click at [319, 277] on link "Canterbury" at bounding box center [344, 276] width 143 height 22
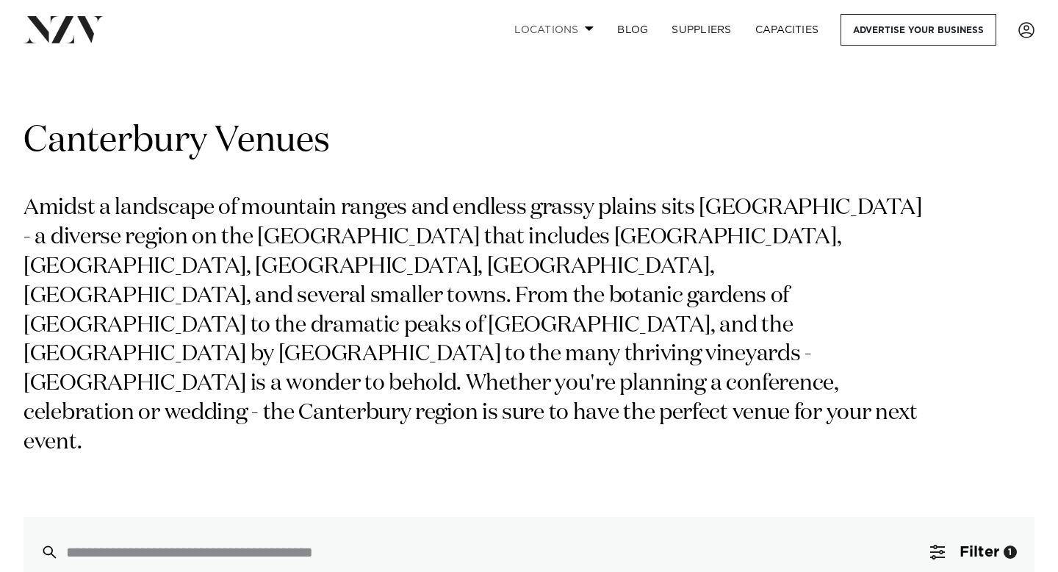
click at [514, 24] on link "Locations" at bounding box center [554, 30] width 103 height 32
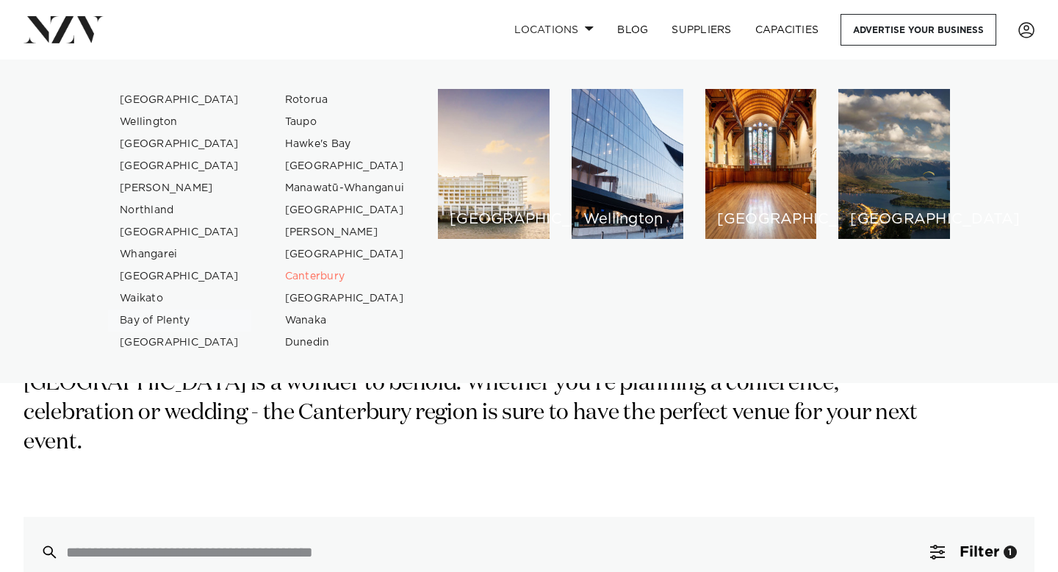
click at [183, 322] on link "Bay of Plenty" at bounding box center [179, 320] width 143 height 22
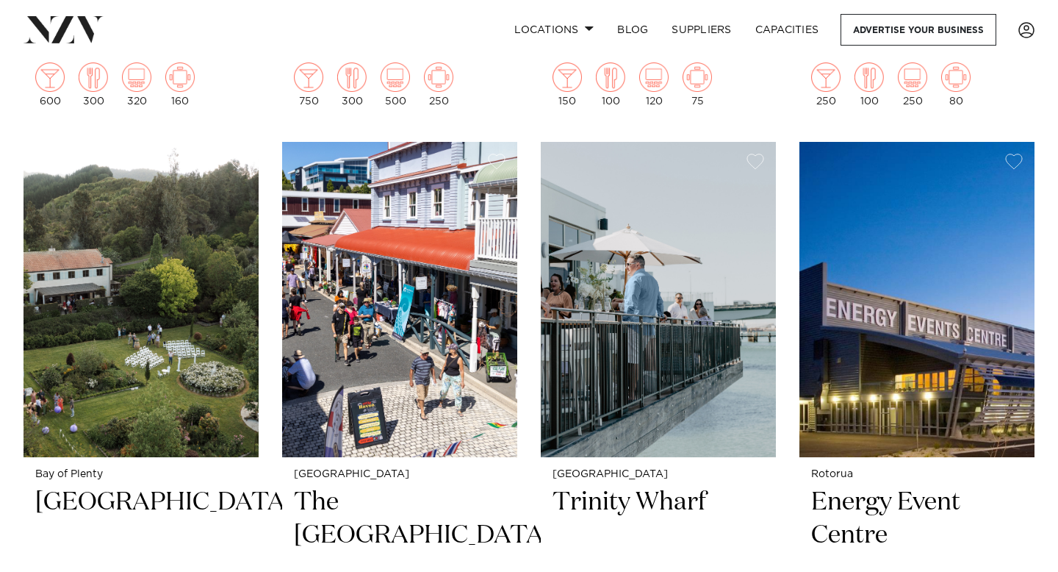
scroll to position [1168, 0]
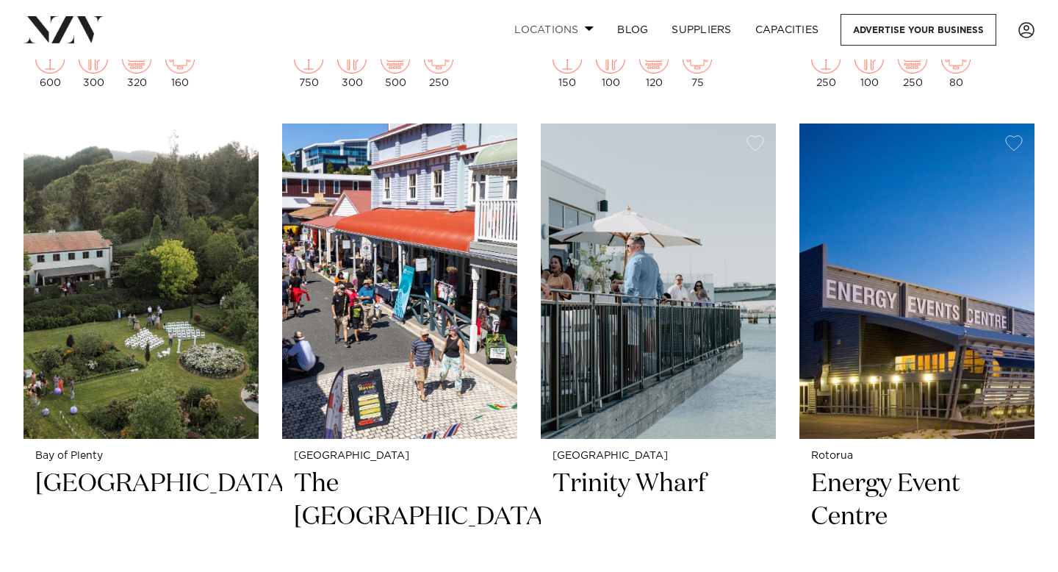
click at [568, 18] on link "Locations" at bounding box center [554, 30] width 103 height 32
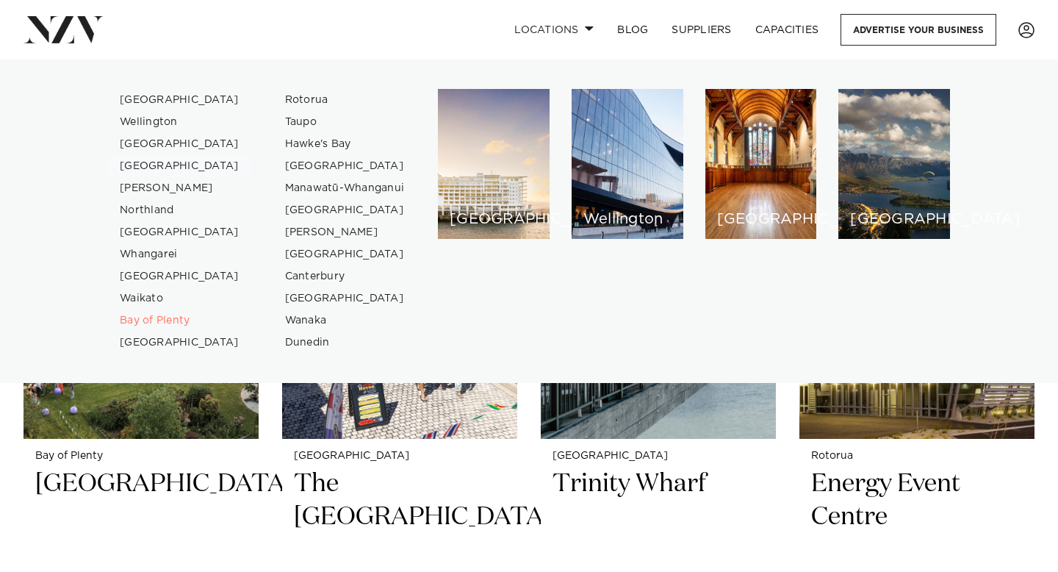
click at [173, 168] on link "[GEOGRAPHIC_DATA]" at bounding box center [179, 166] width 143 height 22
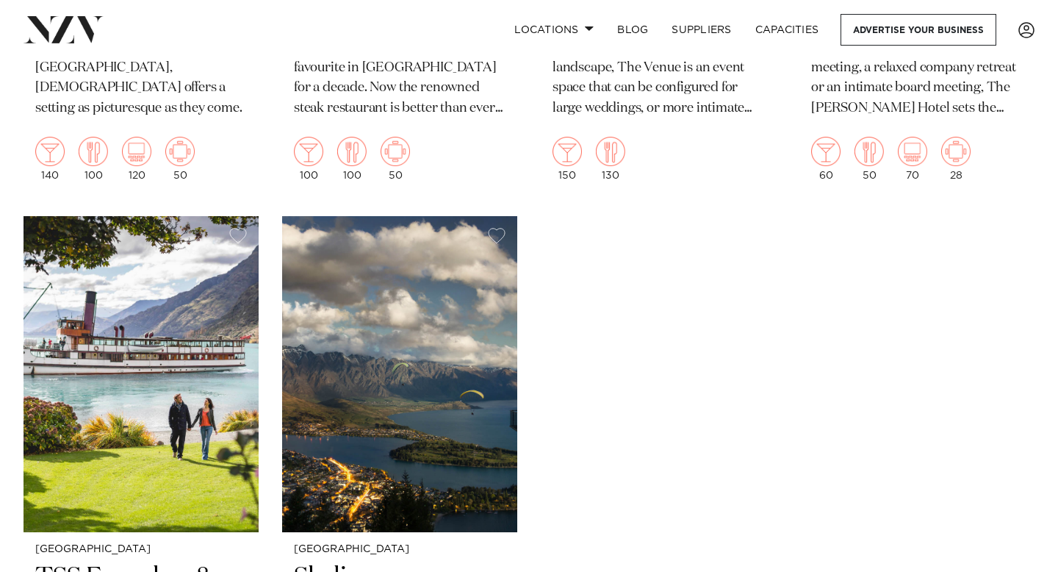
scroll to position [1364, 0]
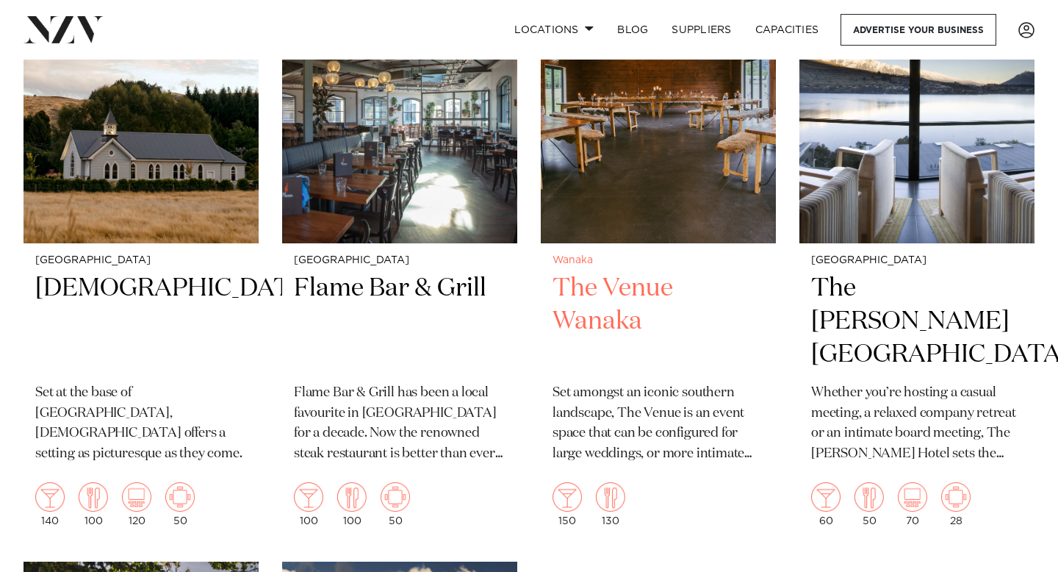
click at [591, 243] on div "Wanaka The Venue [GEOGRAPHIC_DATA] Set amongst an iconic southern landscape, Th…" at bounding box center [658, 390] width 235 height 295
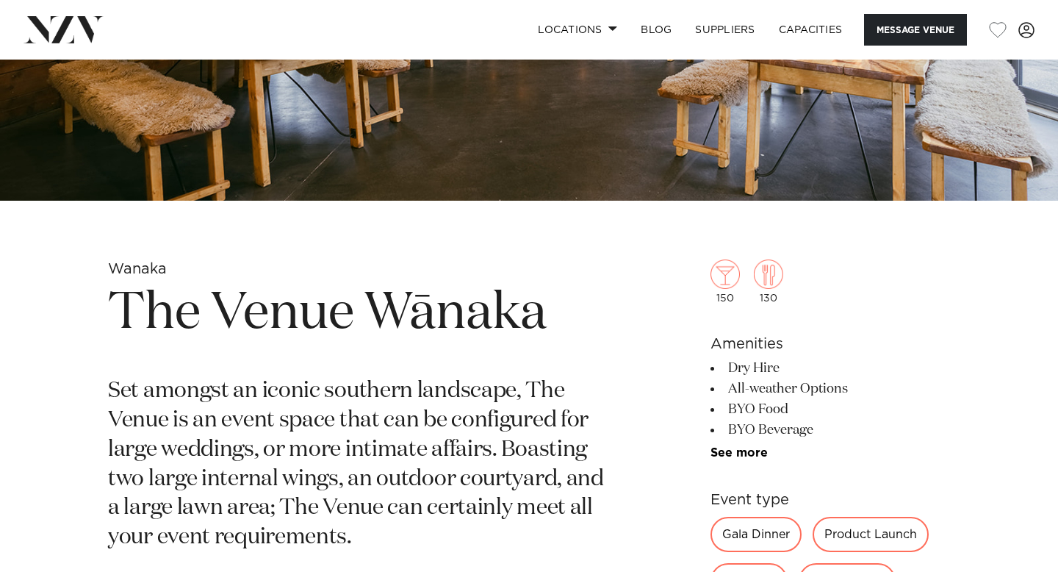
scroll to position [356, 0]
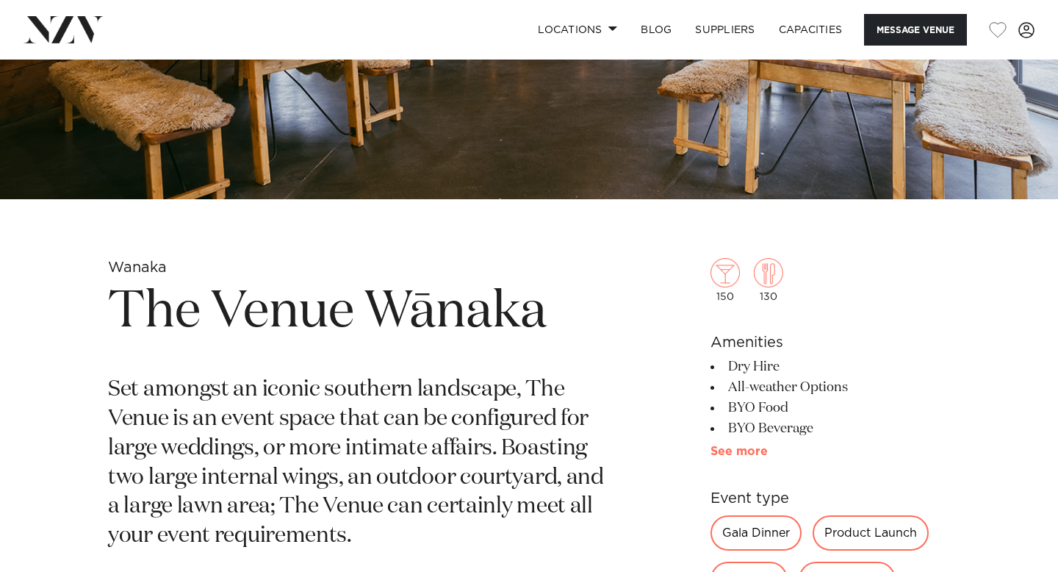
click at [753, 451] on link "See more" at bounding box center [768, 451] width 115 height 12
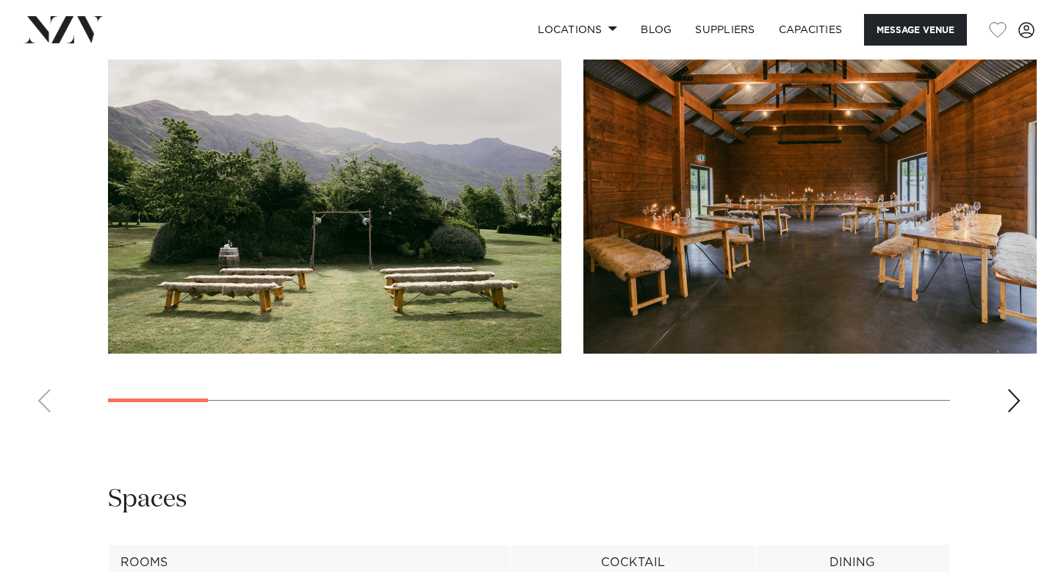
scroll to position [1681, 0]
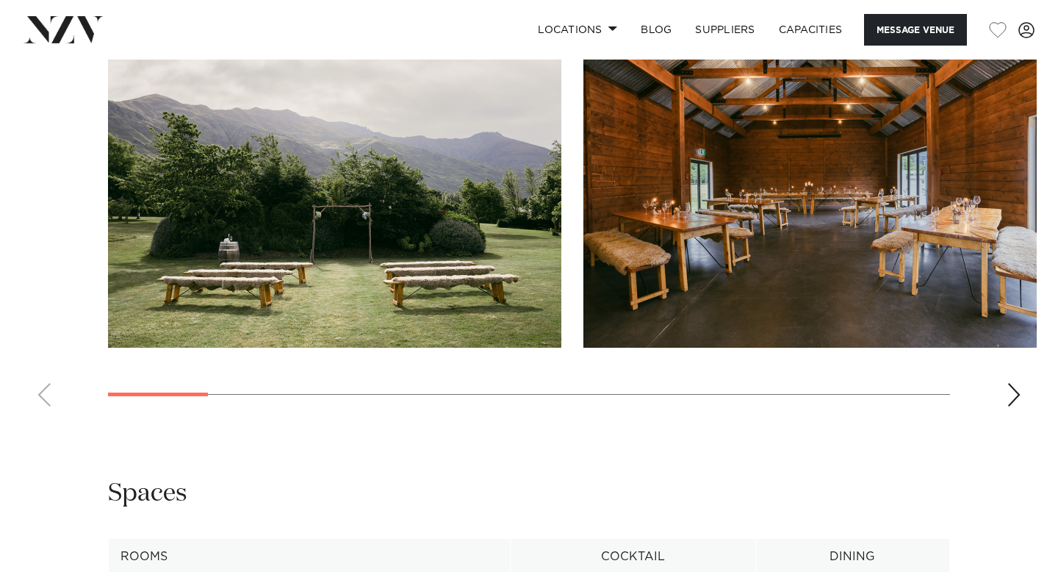
click at [1015, 406] on div "Next slide" at bounding box center [1014, 395] width 15 height 24
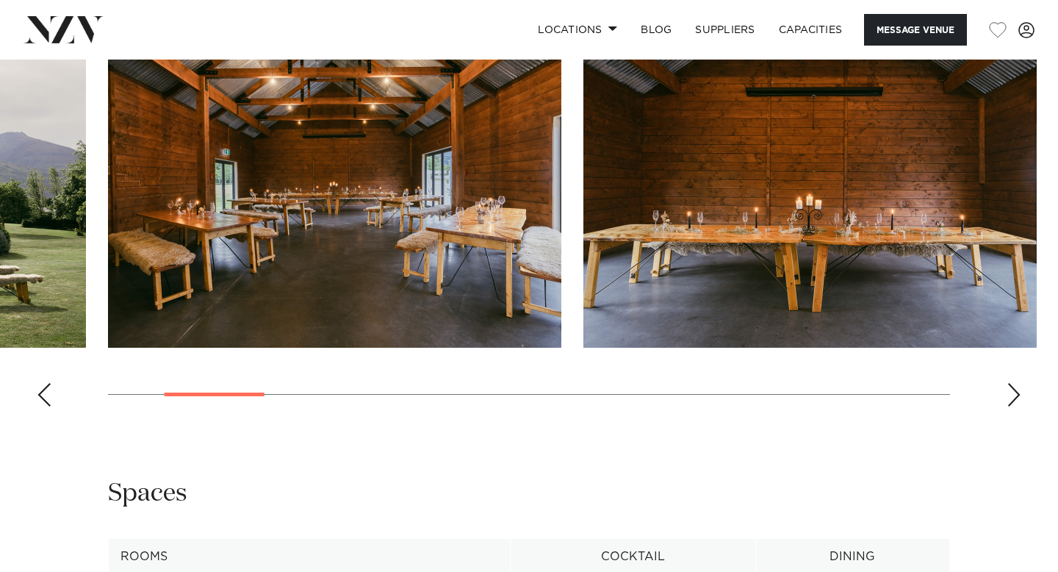
click at [1014, 406] on div "Next slide" at bounding box center [1014, 395] width 15 height 24
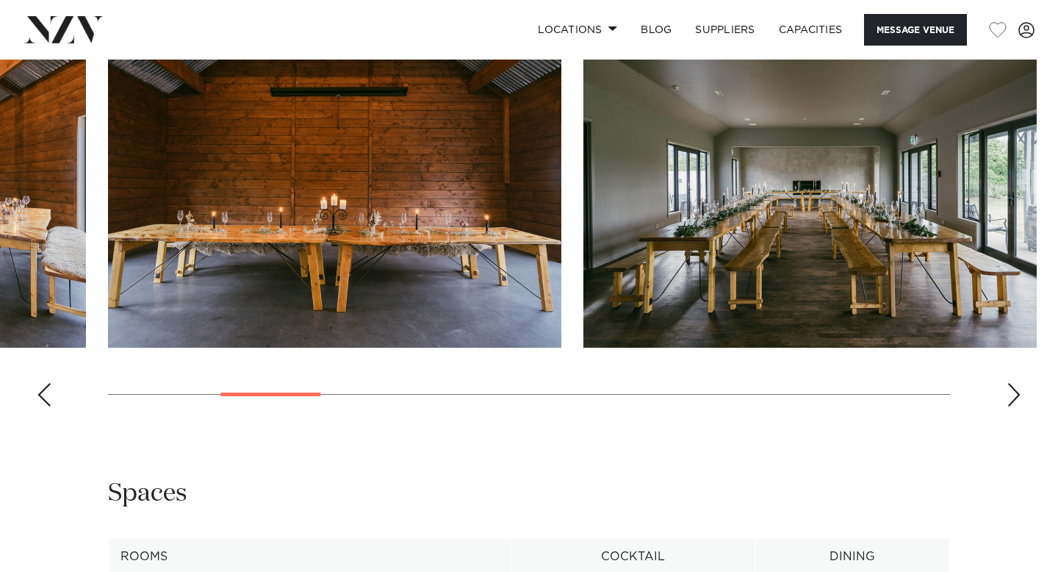
click at [1014, 406] on div "Next slide" at bounding box center [1014, 395] width 15 height 24
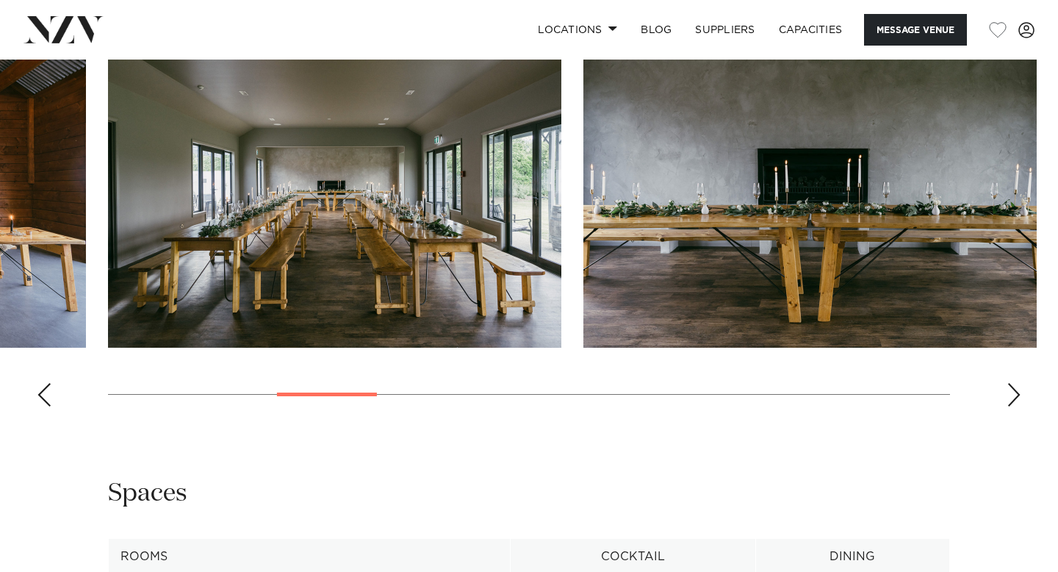
click at [1014, 406] on div "Next slide" at bounding box center [1014, 395] width 15 height 24
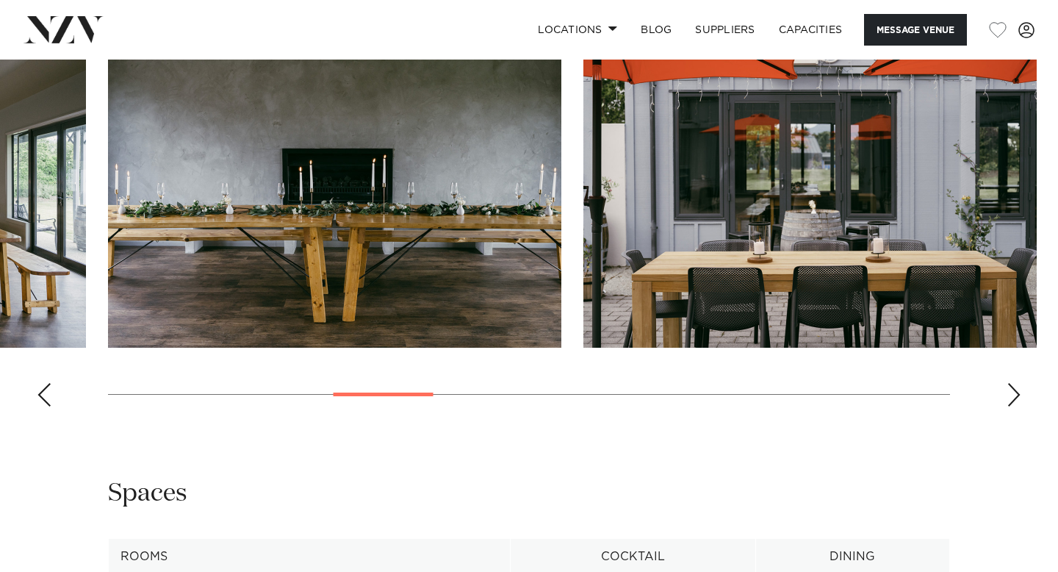
click at [1014, 406] on div "Next slide" at bounding box center [1014, 395] width 15 height 24
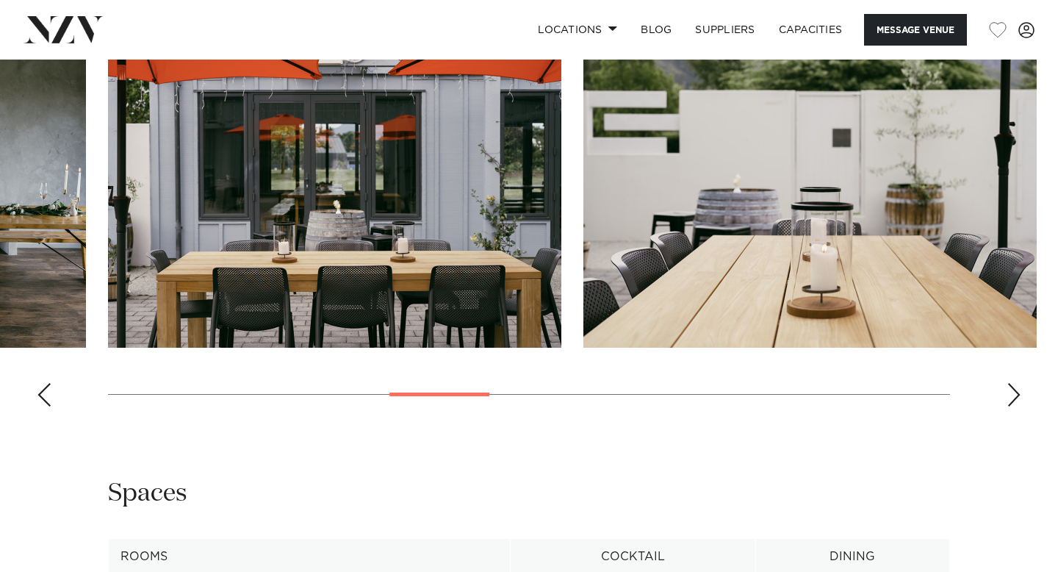
click at [1014, 406] on div "Next slide" at bounding box center [1014, 395] width 15 height 24
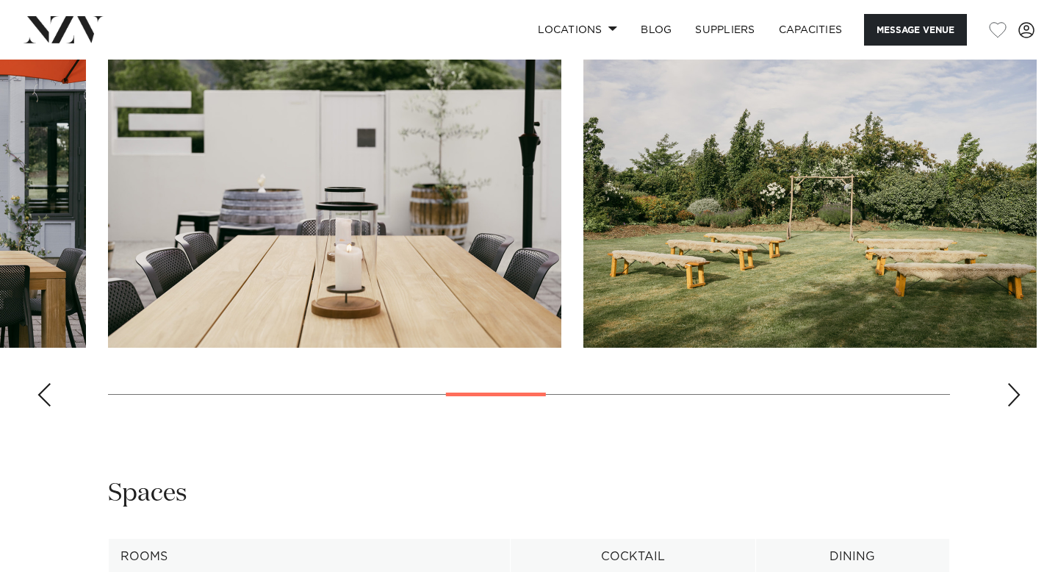
click at [1014, 406] on div "Next slide" at bounding box center [1014, 395] width 15 height 24
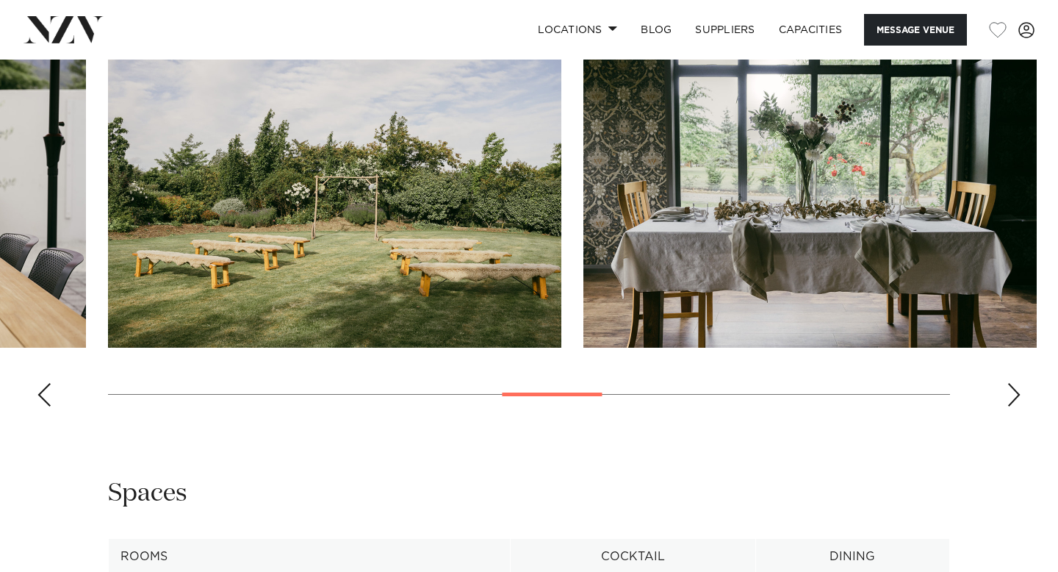
click at [1014, 406] on div "Next slide" at bounding box center [1014, 395] width 15 height 24
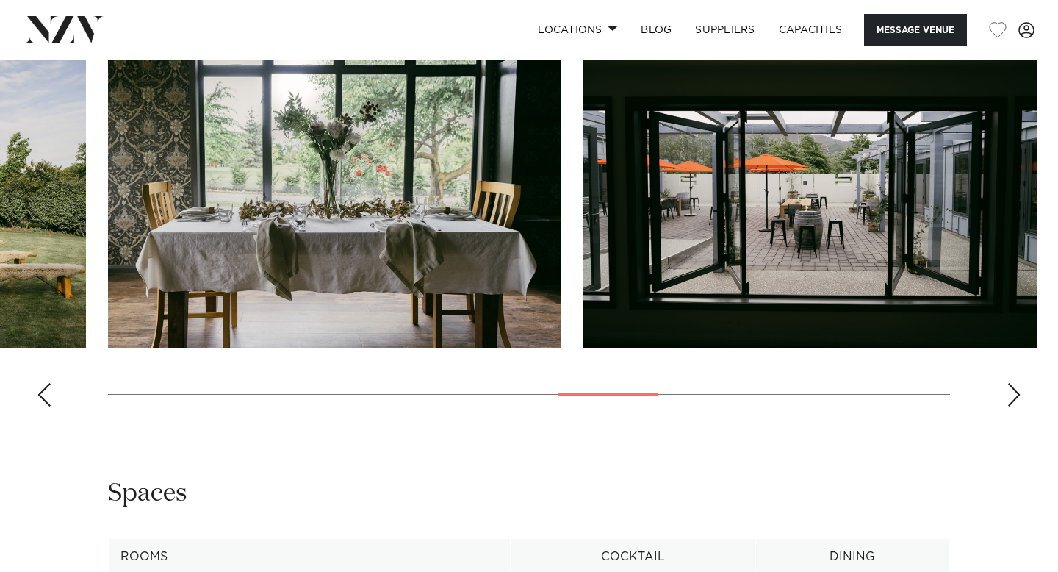
click at [1014, 406] on div "Next slide" at bounding box center [1014, 395] width 15 height 24
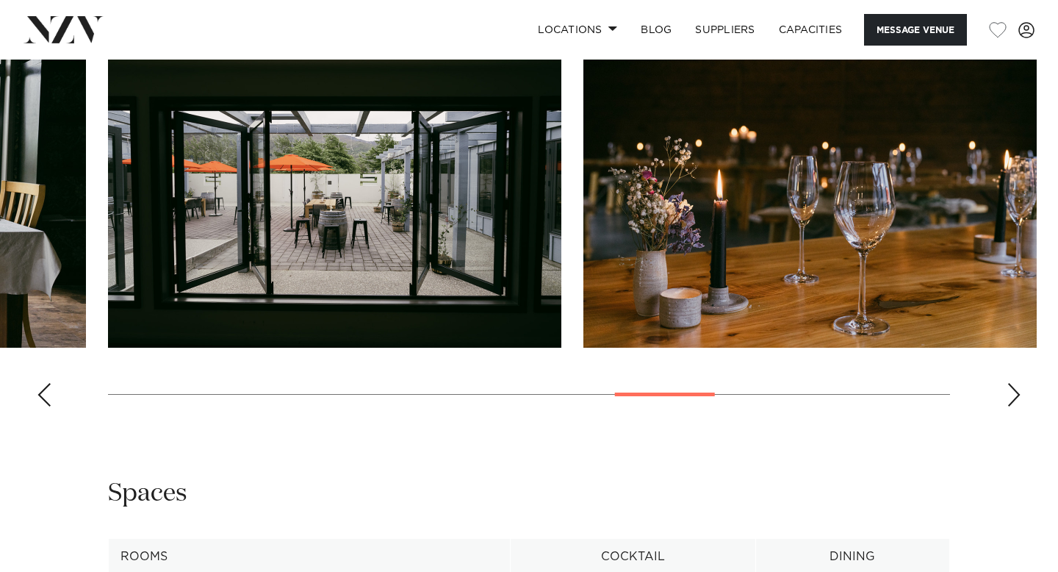
click at [1014, 406] on div "Next slide" at bounding box center [1014, 395] width 15 height 24
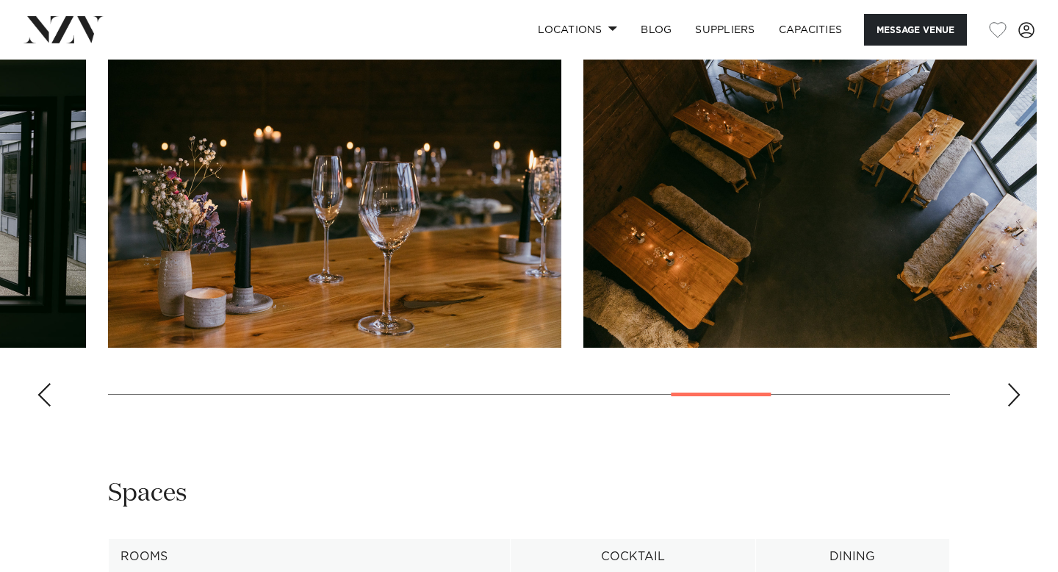
click at [1014, 406] on div "Next slide" at bounding box center [1014, 395] width 15 height 24
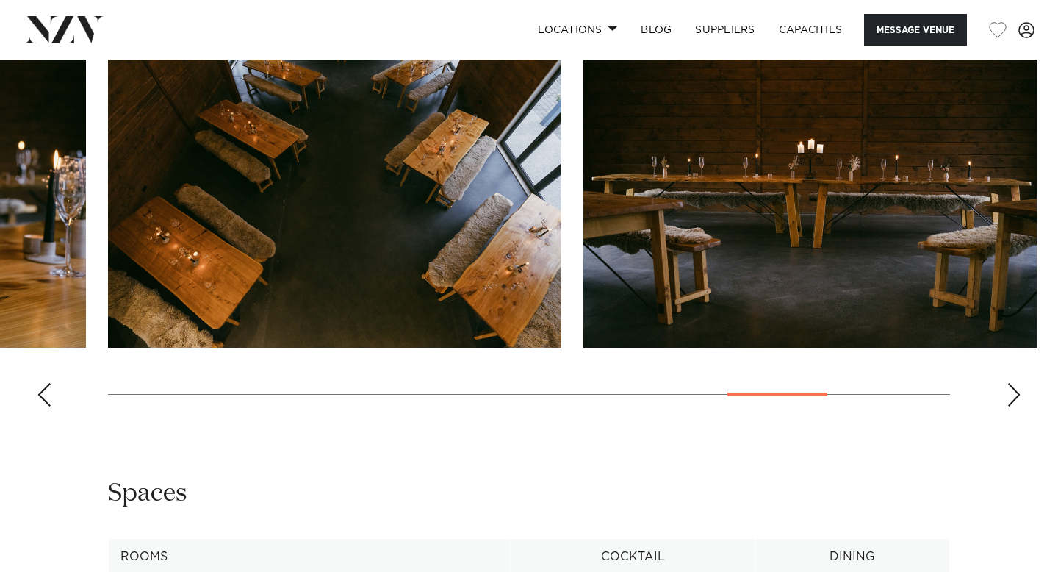
click at [1014, 406] on div "Next slide" at bounding box center [1014, 395] width 15 height 24
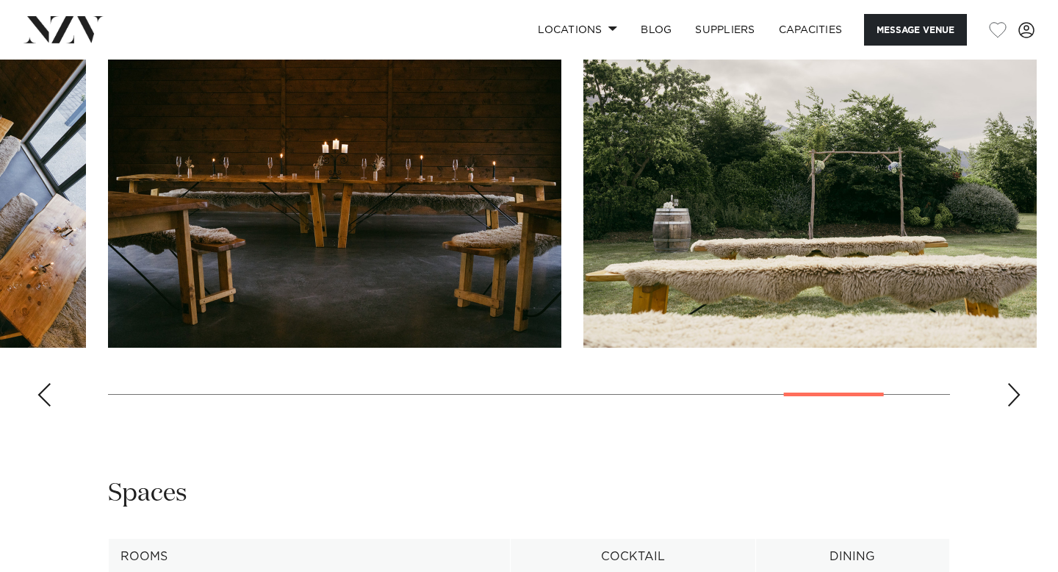
click at [1015, 406] on div "Next slide" at bounding box center [1014, 395] width 15 height 24
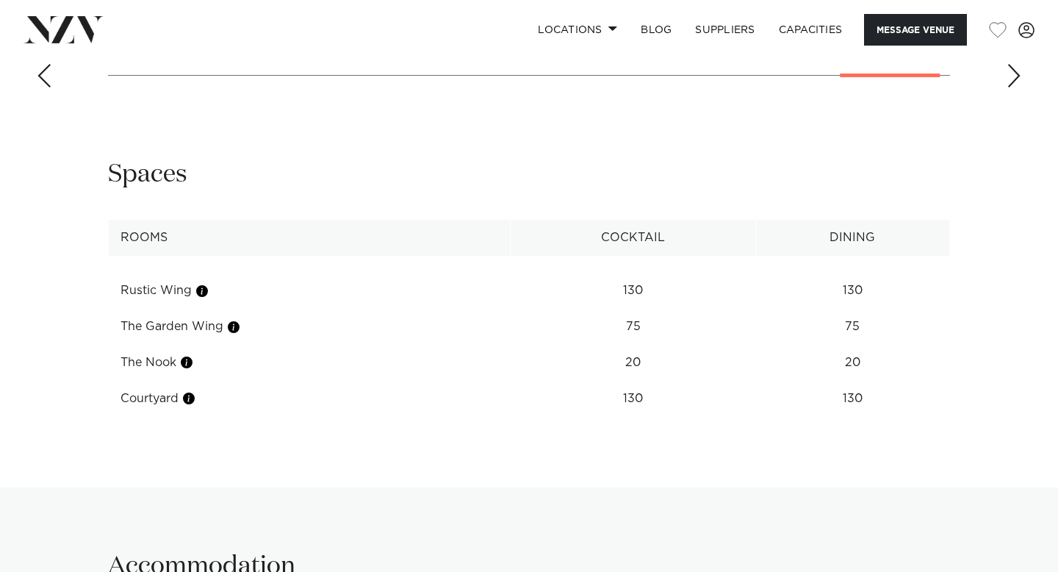
scroll to position [2012, 0]
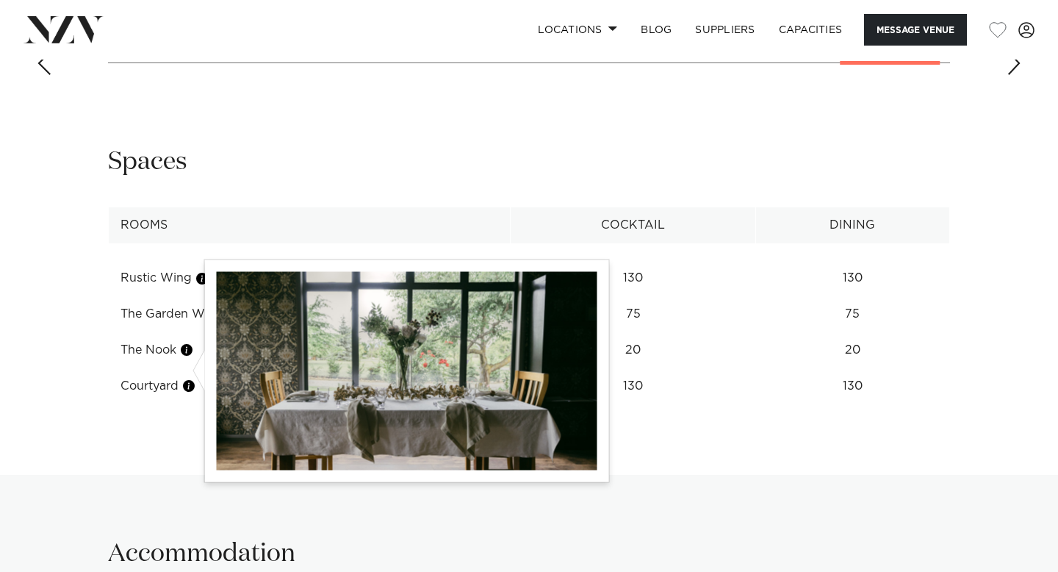
click at [189, 357] on button "button" at bounding box center [186, 349] width 15 height 15
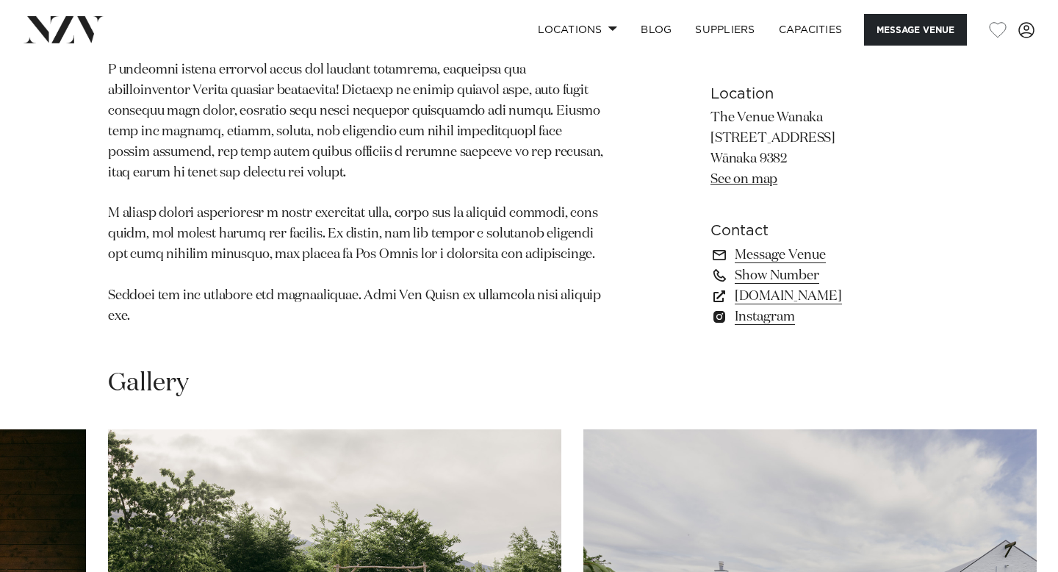
scroll to position [0, 0]
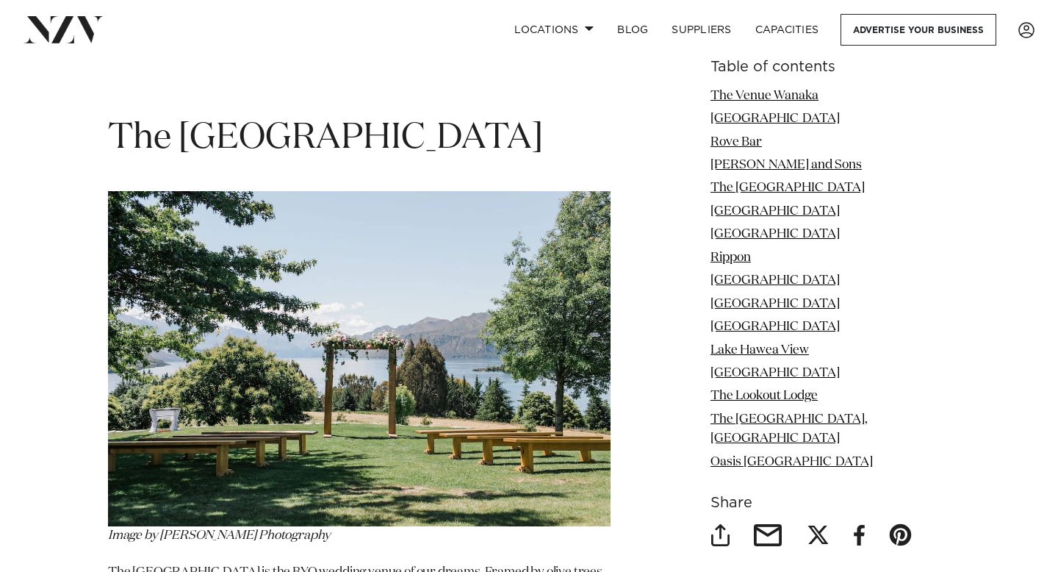
scroll to position [3163, 0]
